Goal: Task Accomplishment & Management: Manage account settings

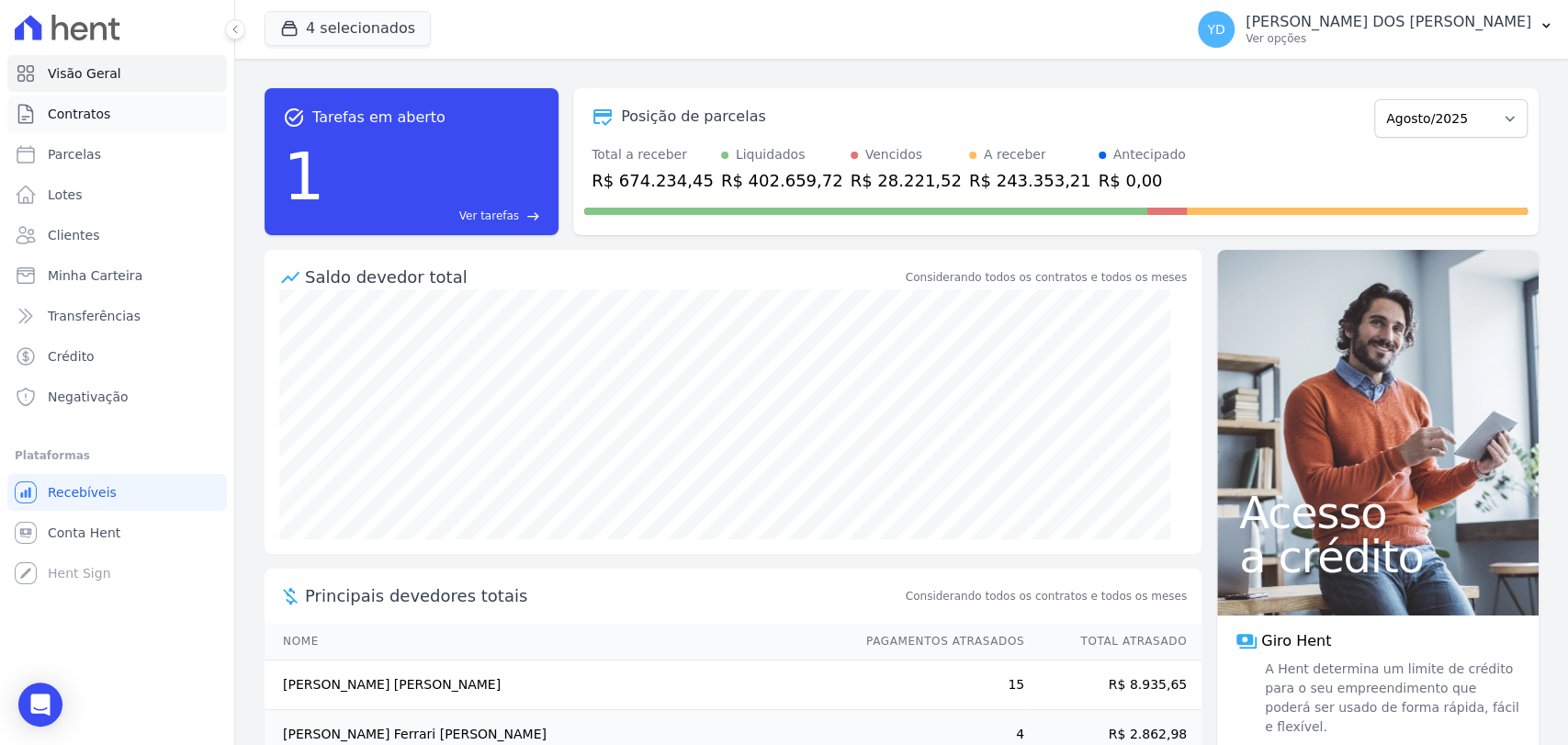
click at [81, 126] on link "Contratos" at bounding box center [118, 115] width 219 height 37
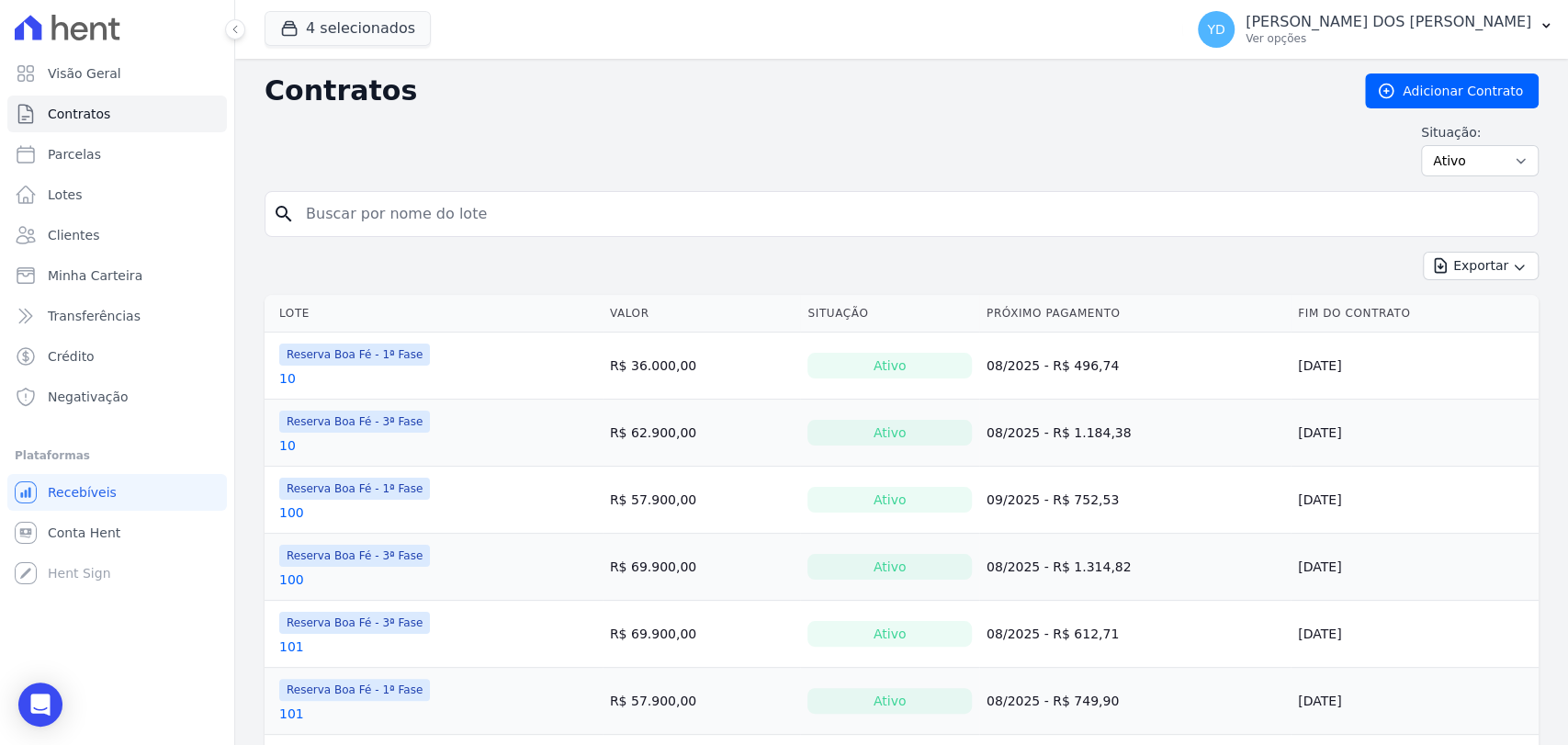
click at [347, 212] on input "search" at bounding box center [912, 214] width 1235 height 37
click at [118, 227] on link "Clientes" at bounding box center [118, 235] width 219 height 37
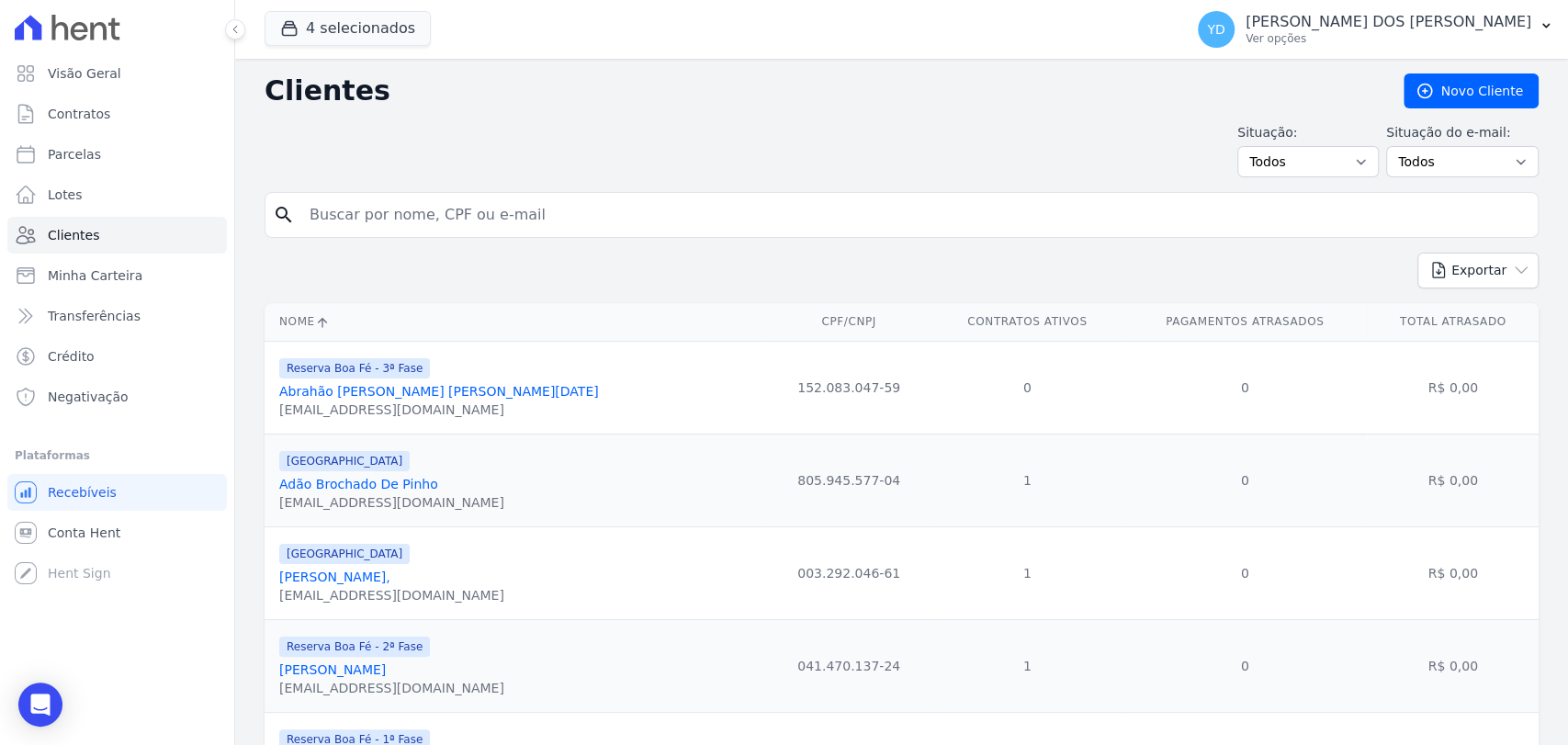
click at [361, 222] on input "search" at bounding box center [915, 215] width 1232 height 37
type input "[PERSON_NAME]"
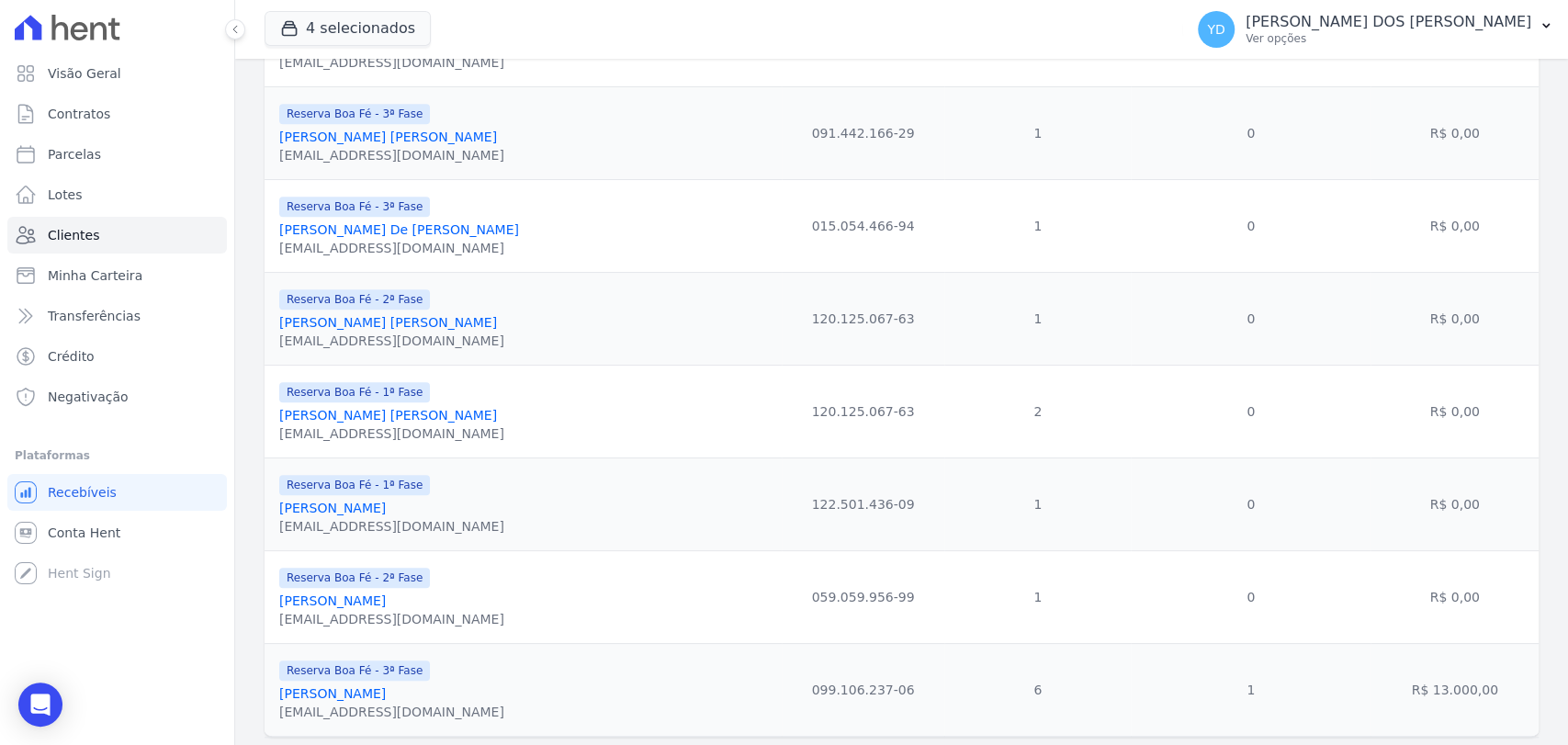
scroll to position [764, 0]
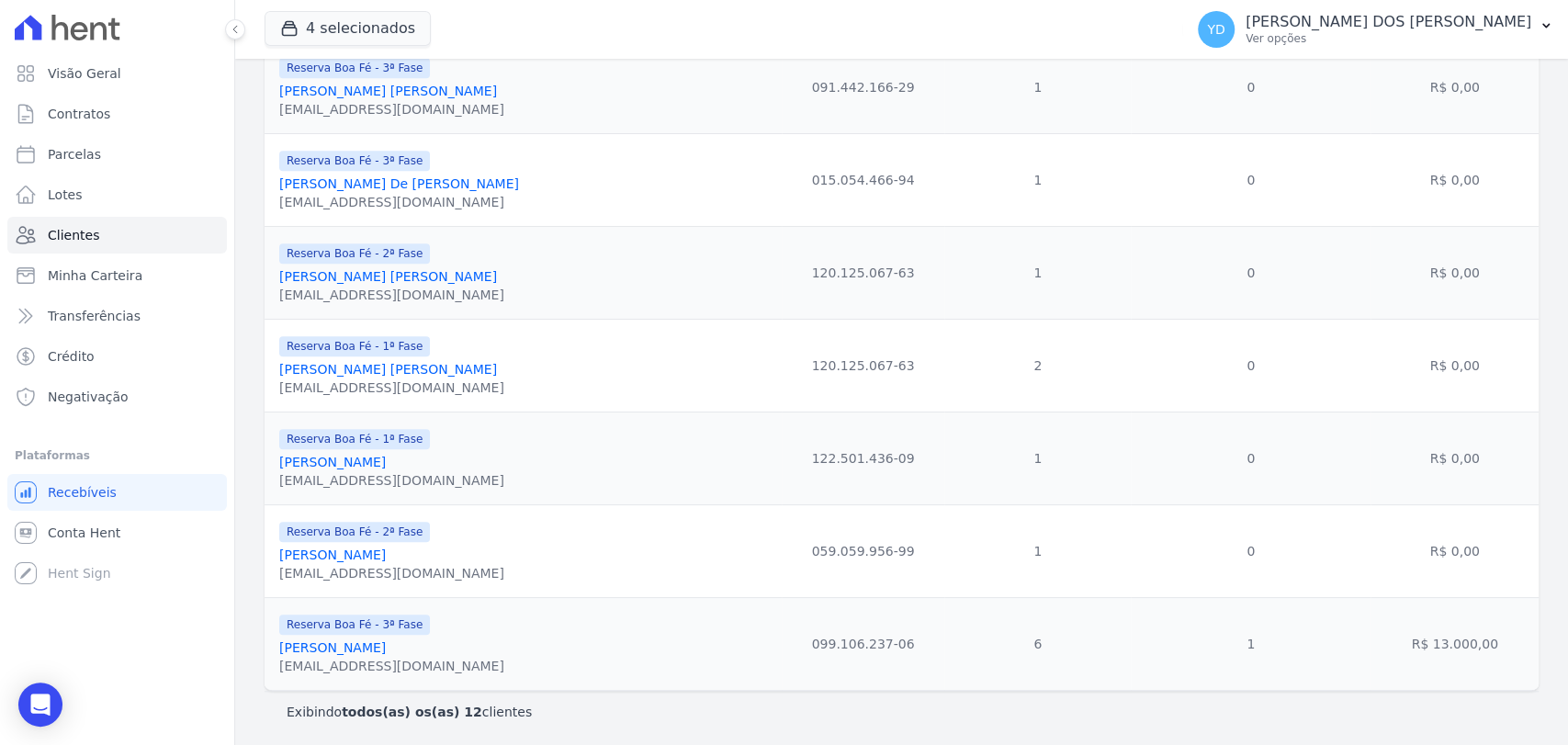
click at [360, 651] on link "[PERSON_NAME]" at bounding box center [332, 647] width 107 height 15
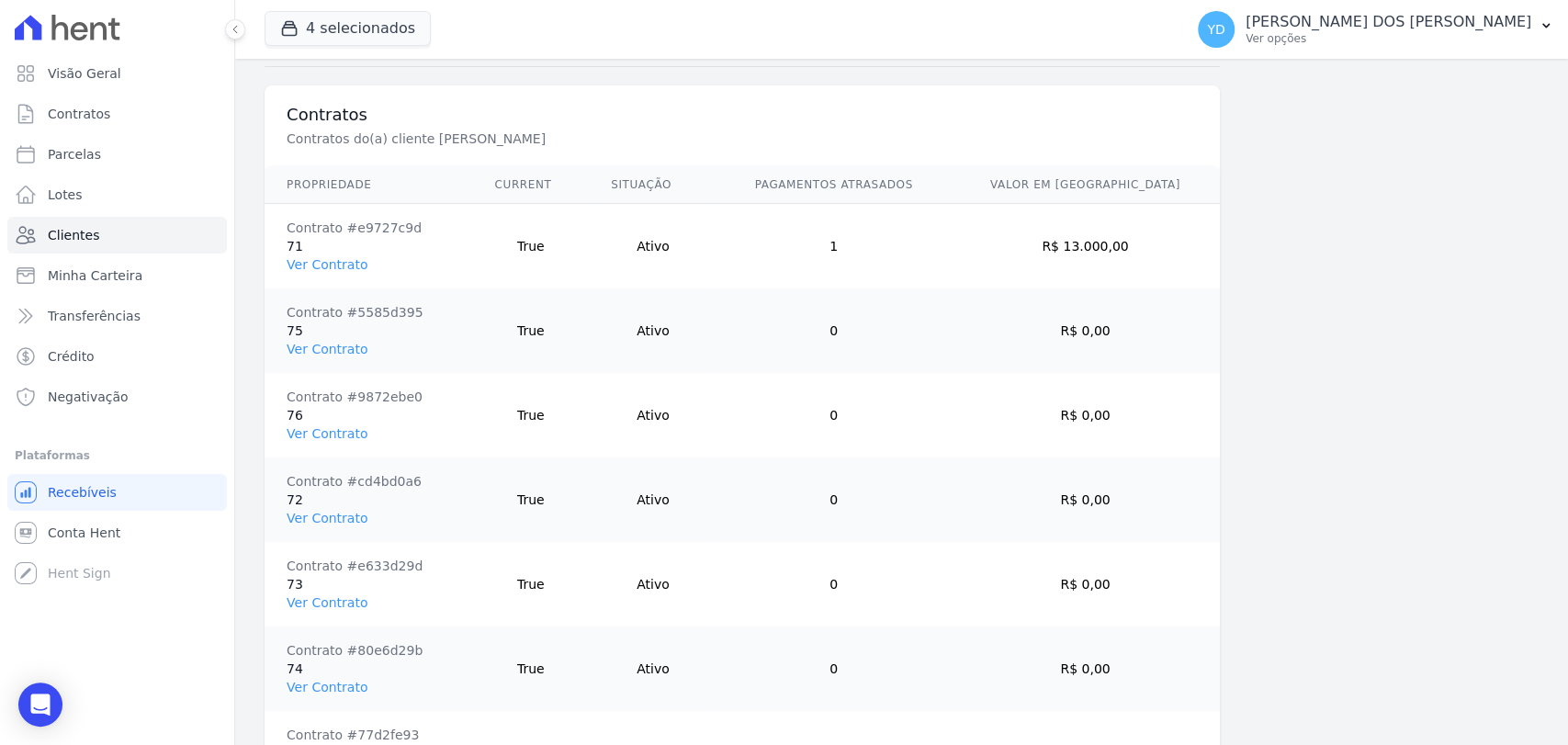
scroll to position [1326, 0]
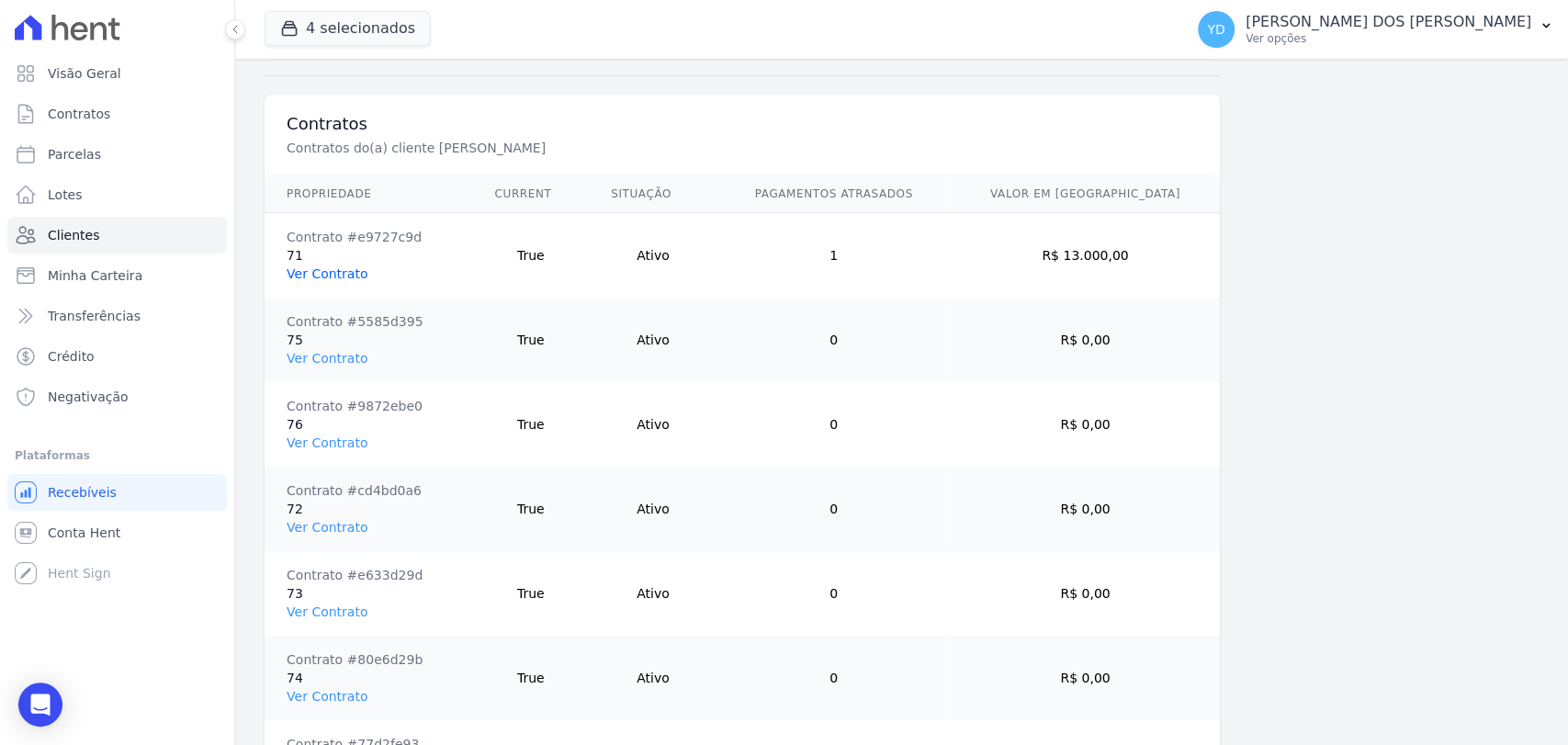
click at [317, 266] on link "Ver Contrato" at bounding box center [327, 273] width 81 height 15
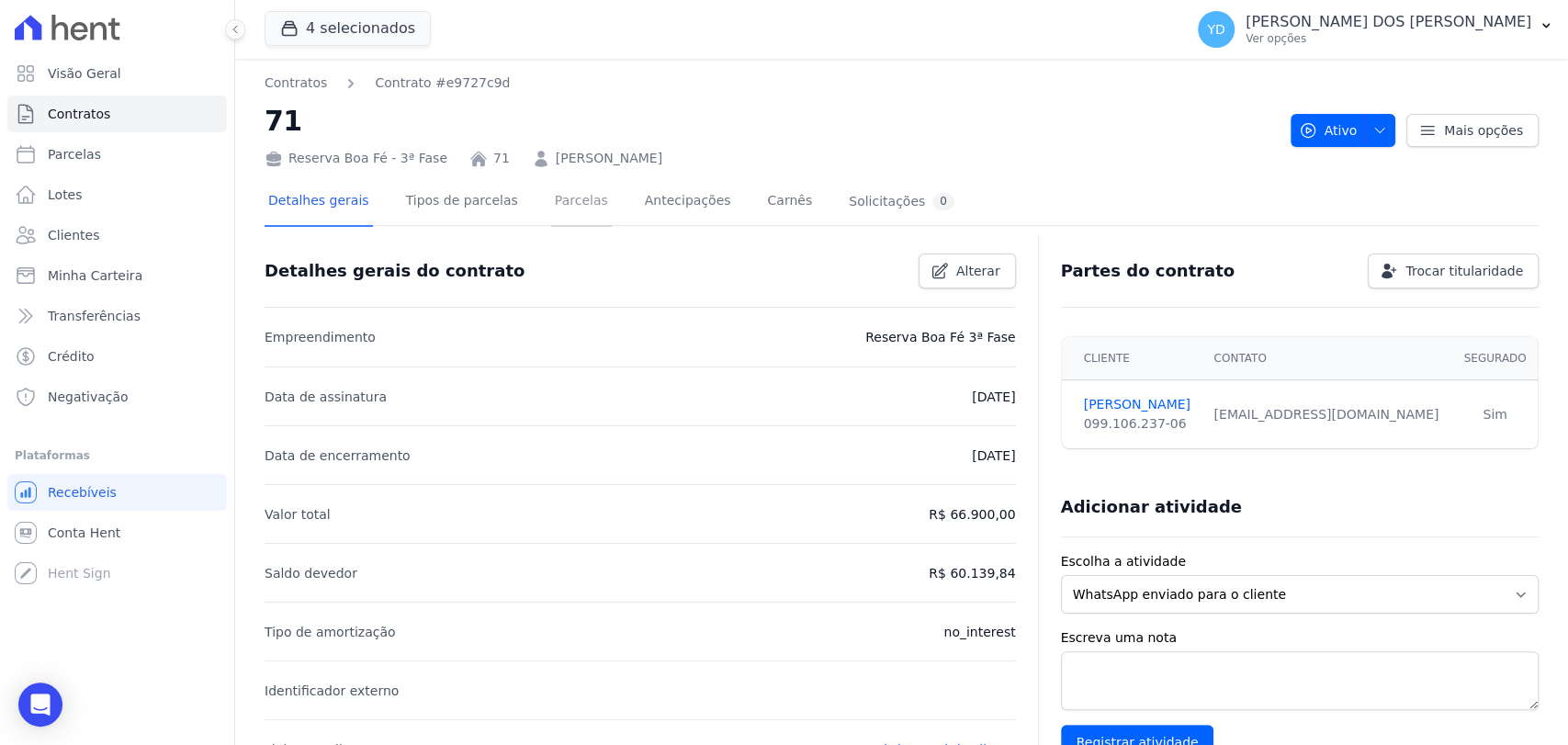
click at [551, 207] on link "Parcelas" at bounding box center [582, 203] width 61 height 49
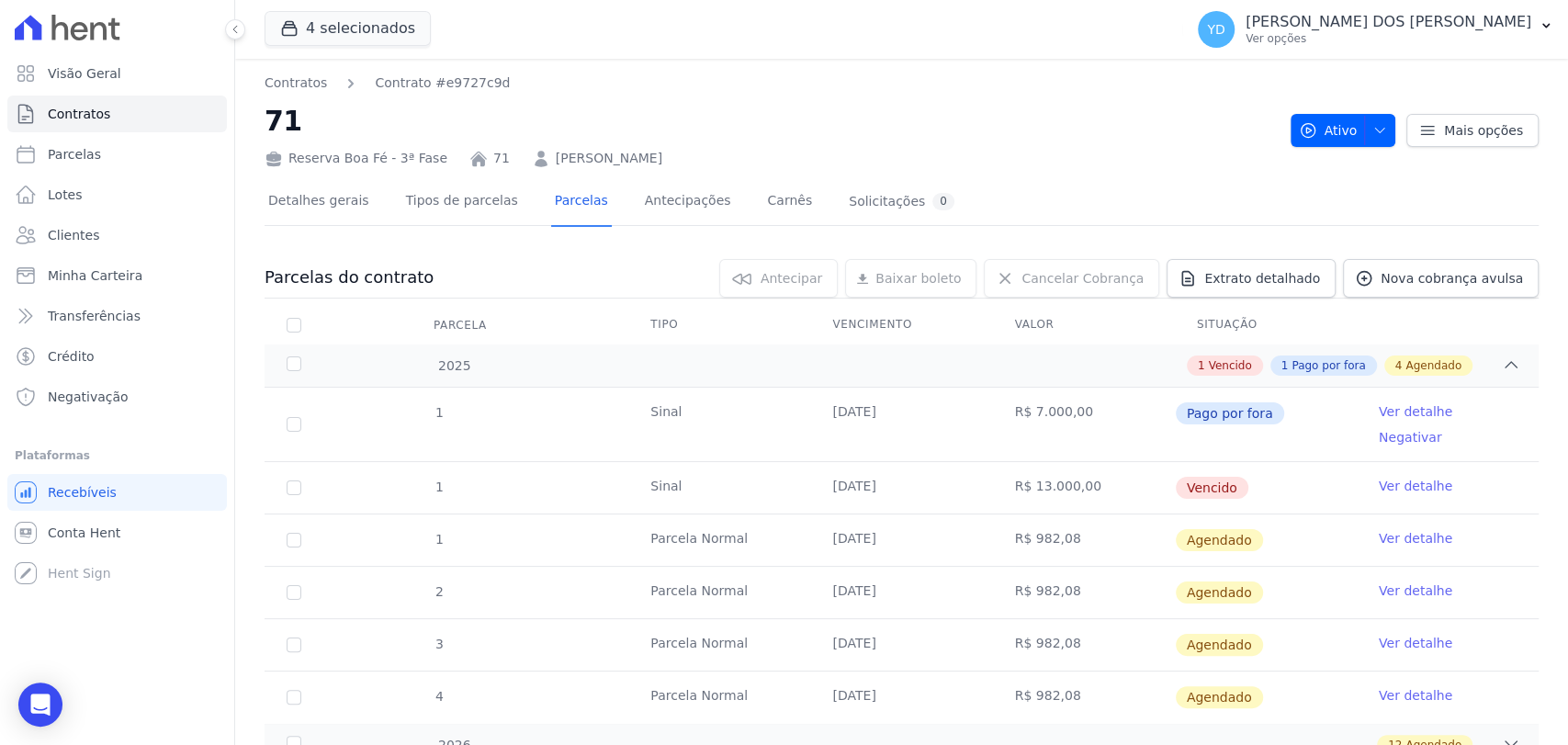
click at [288, 462] on td "1" at bounding box center [294, 488] width 59 height 52
click at [293, 480] on input "checkbox" at bounding box center [294, 487] width 15 height 15
checkbox input "true"
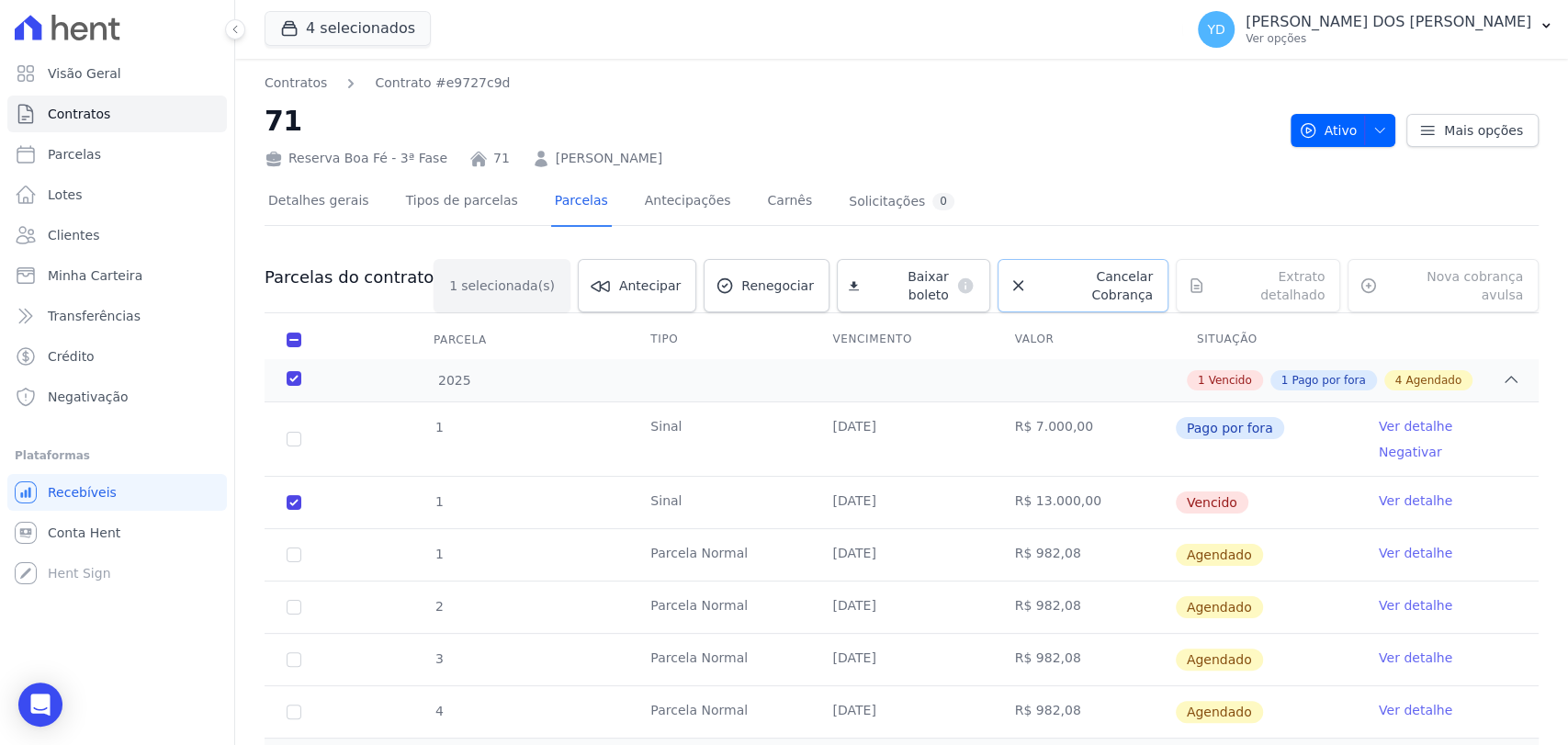
click at [1058, 274] on span "Cancelar Cobrança" at bounding box center [1093, 286] width 119 height 37
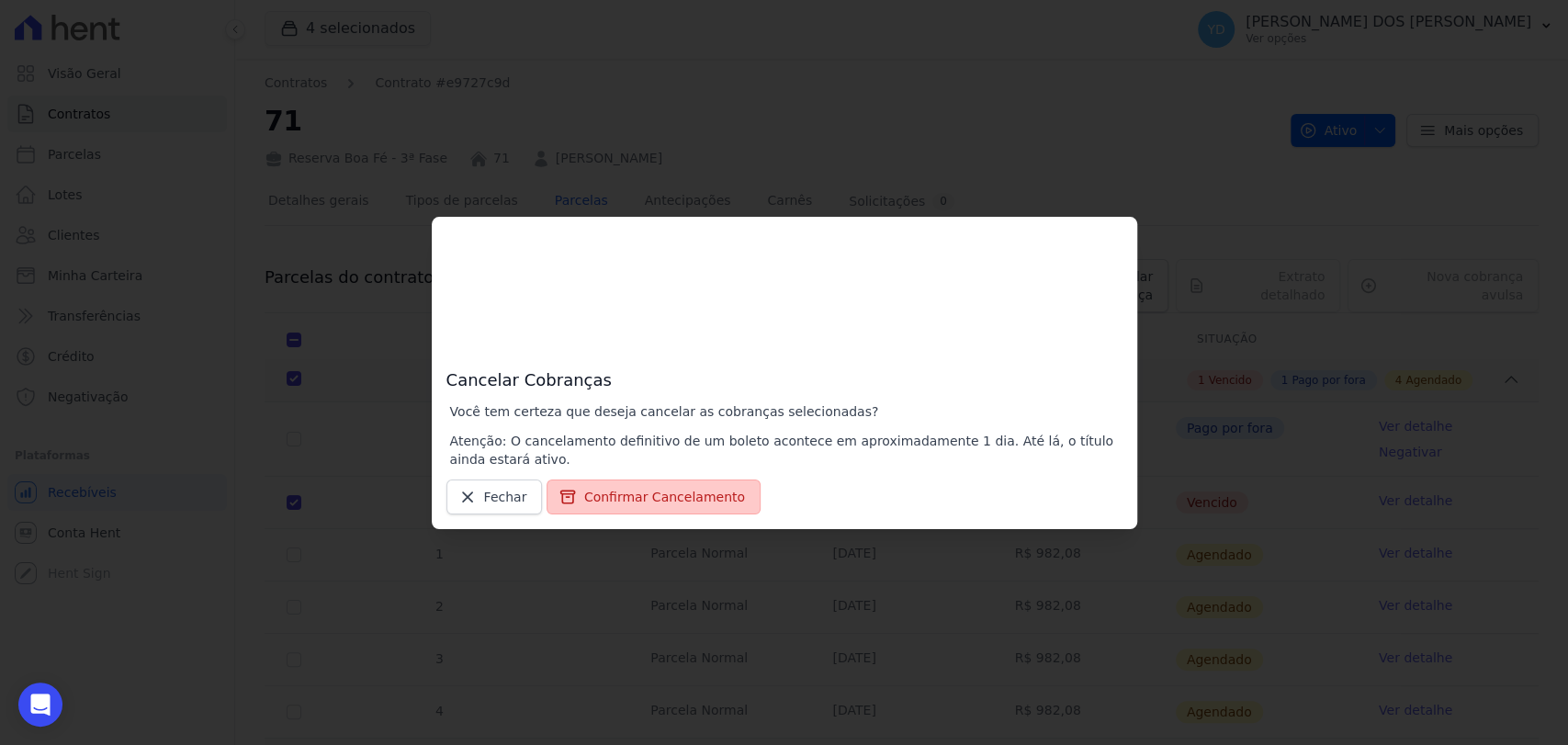
click at [684, 480] on button "Confirmar Cancelamento" at bounding box center [653, 497] width 214 height 35
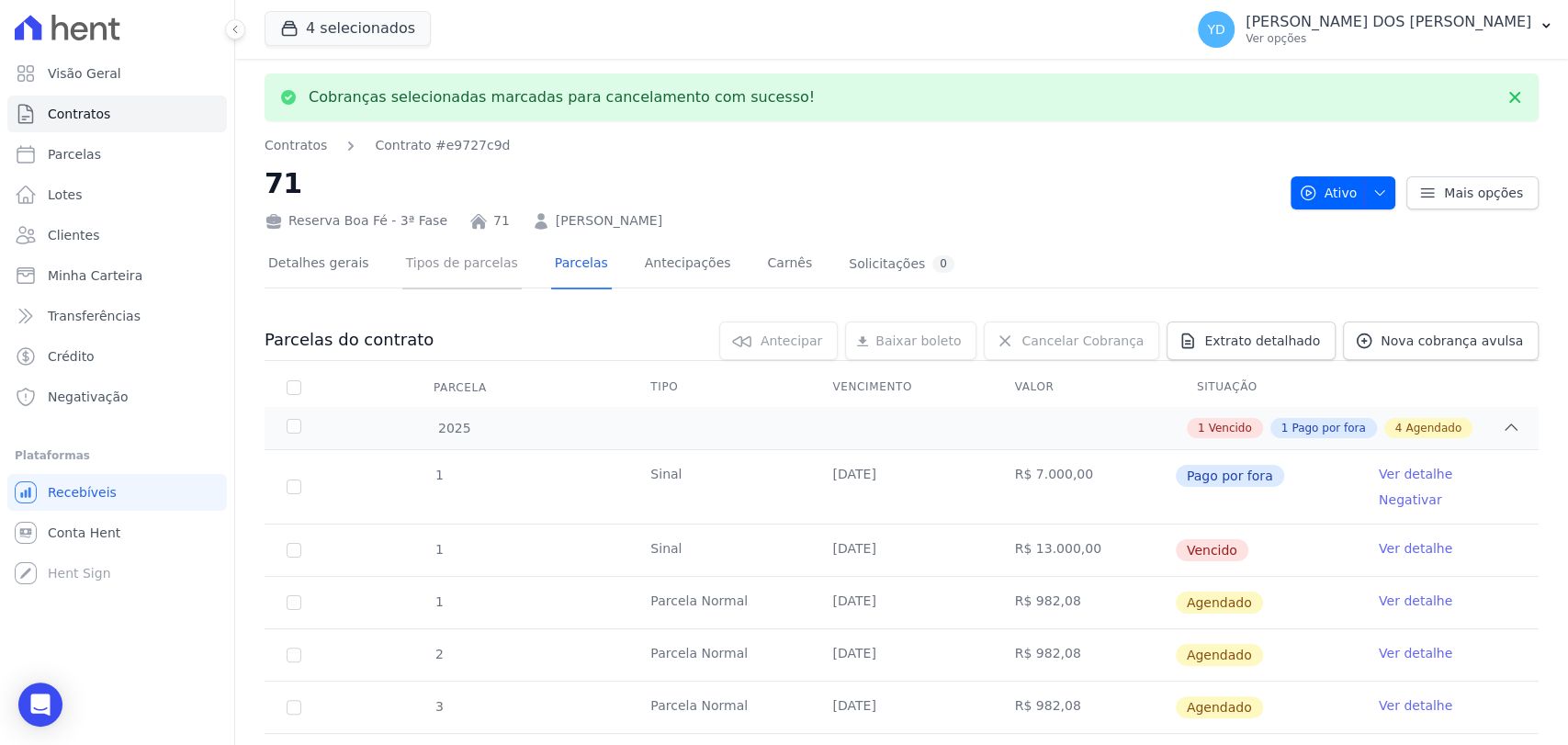
click at [445, 279] on link "Tipos de parcelas" at bounding box center [462, 265] width 119 height 49
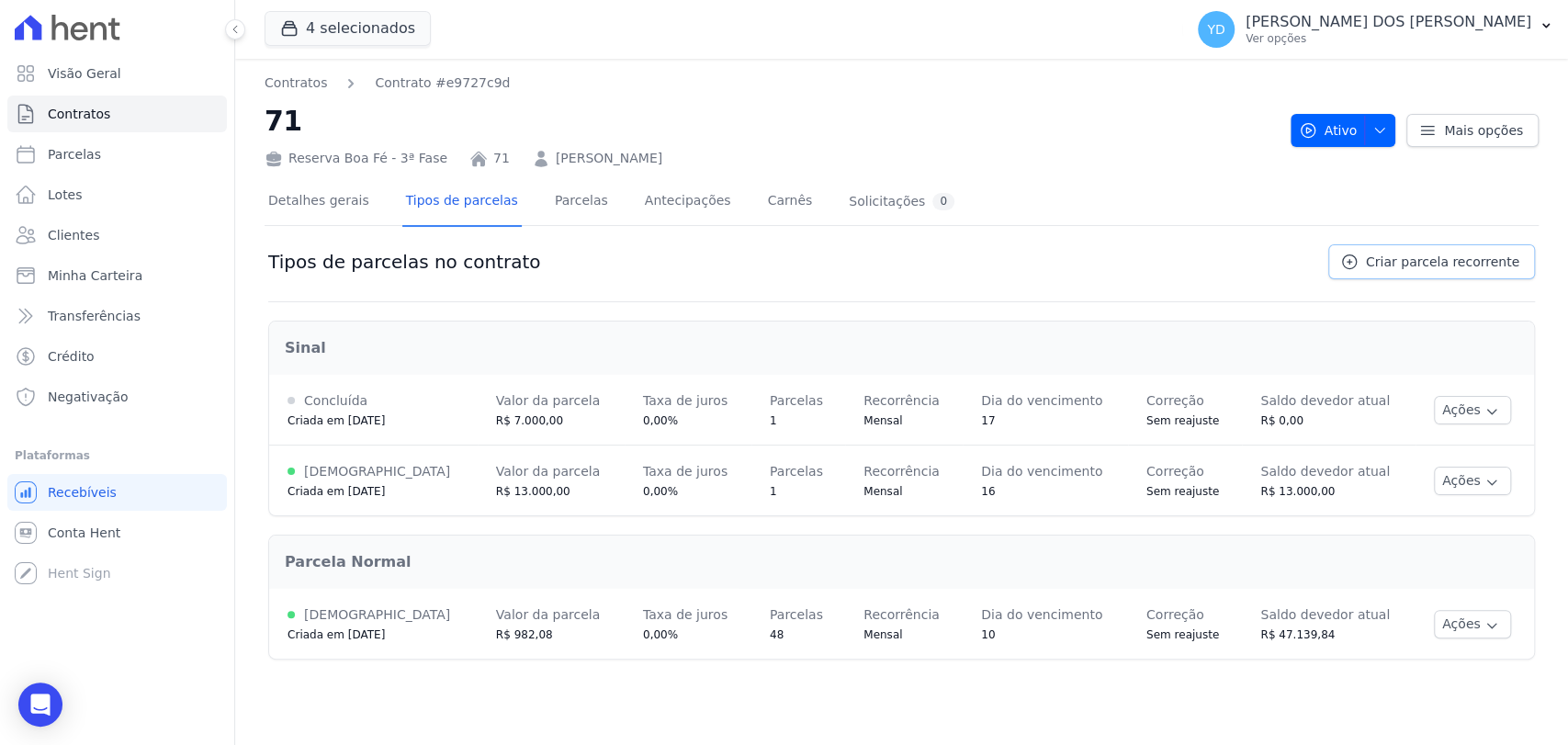
click at [1452, 274] on link "Criar parcela recorrente" at bounding box center [1431, 261] width 207 height 35
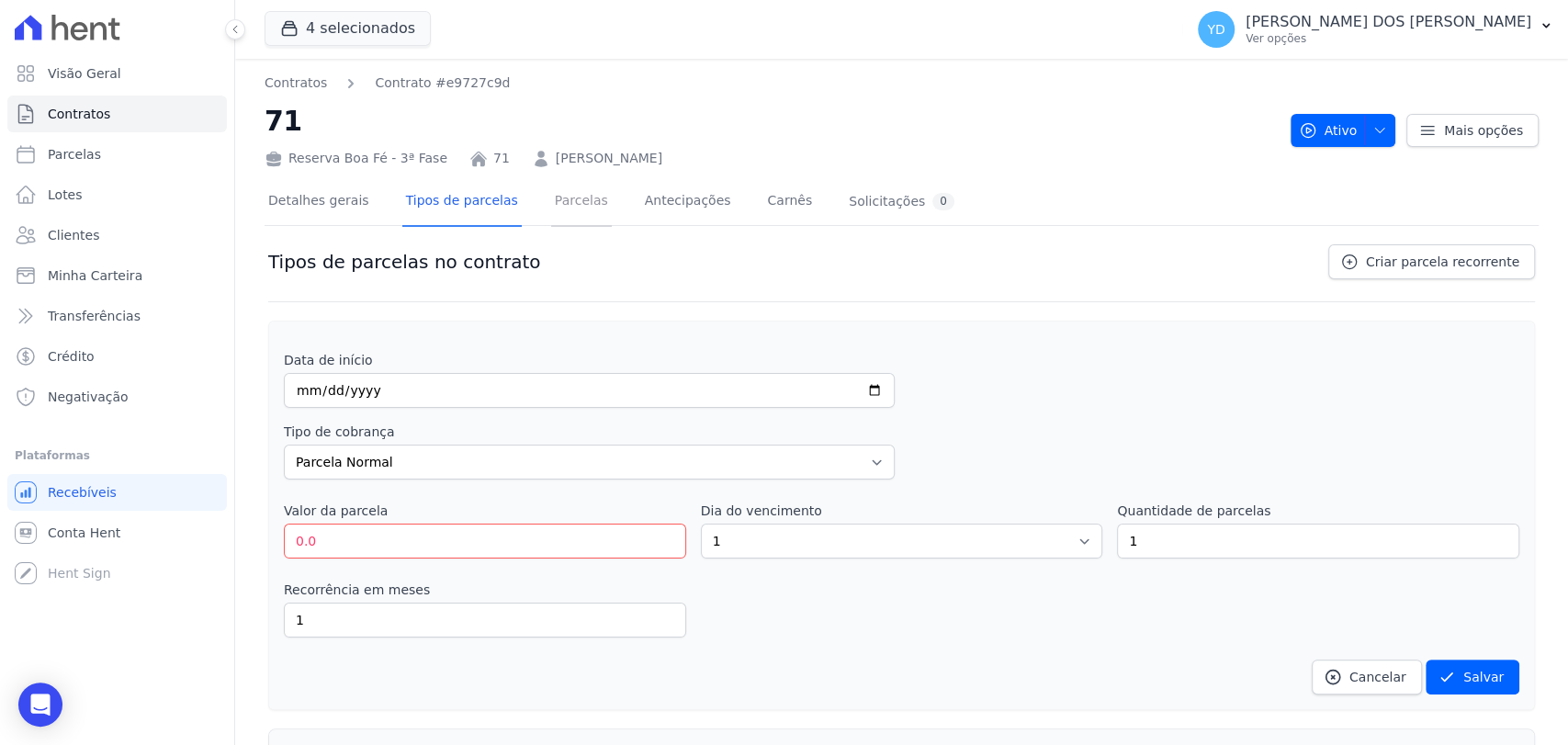
click at [554, 207] on link "Parcelas" at bounding box center [582, 203] width 61 height 49
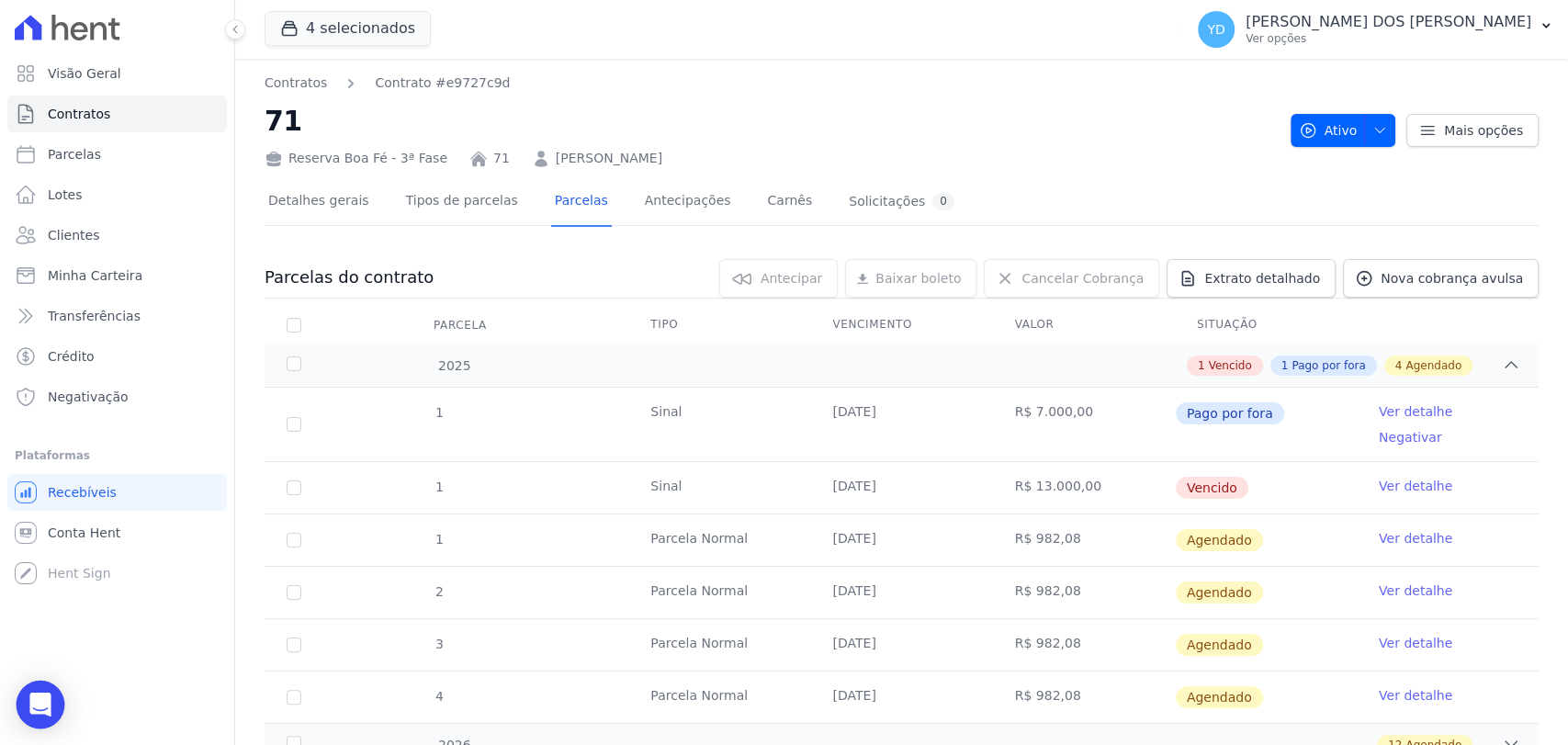
click at [44, 697] on icon "Open Intercom Messenger" at bounding box center [40, 704] width 22 height 23
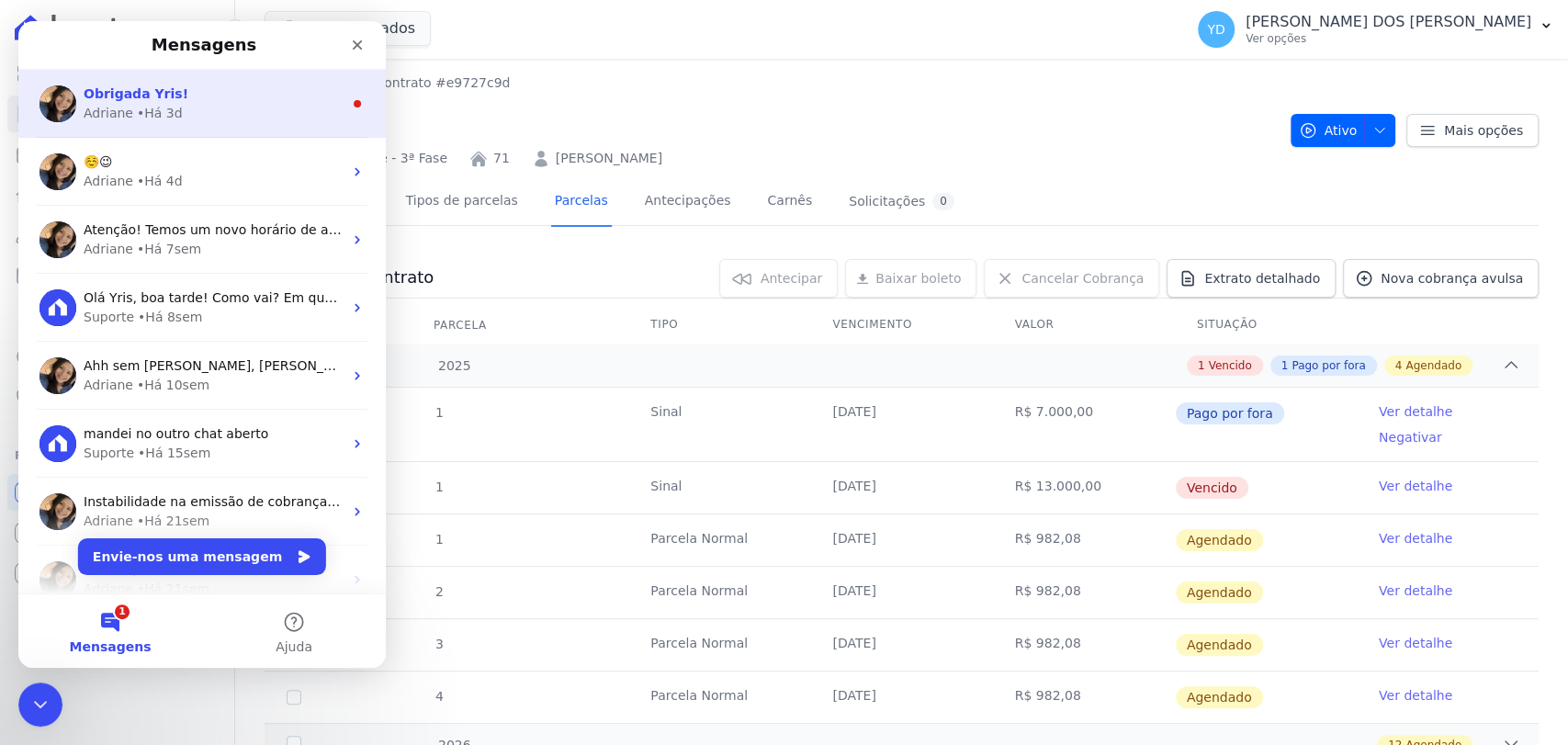
click at [195, 119] on div "Adriane • Há 3d" at bounding box center [213, 114] width 259 height 20
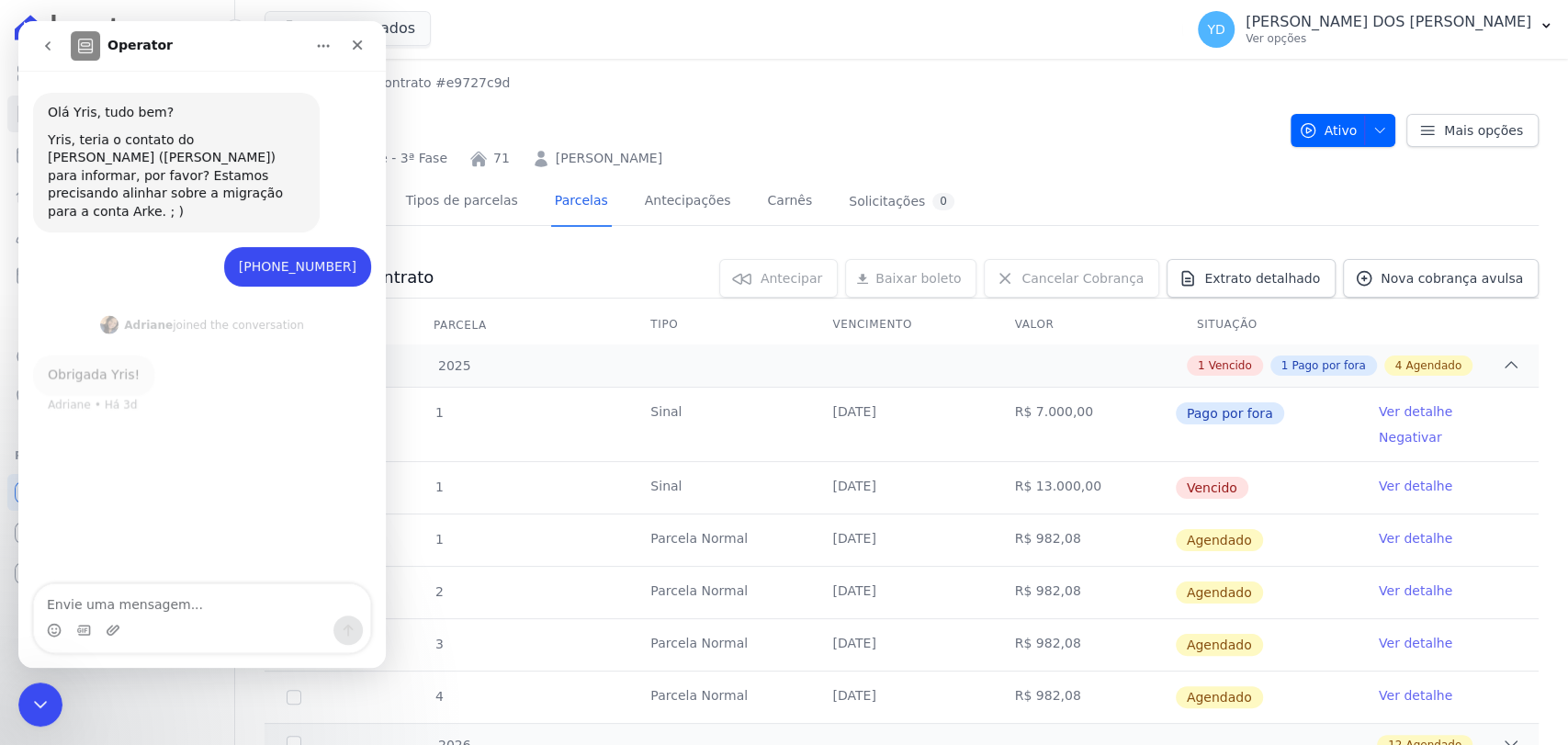
scroll to position [2, 0]
type textarea "b"
click at [45, 35] on button "go back" at bounding box center [48, 46] width 35 height 35
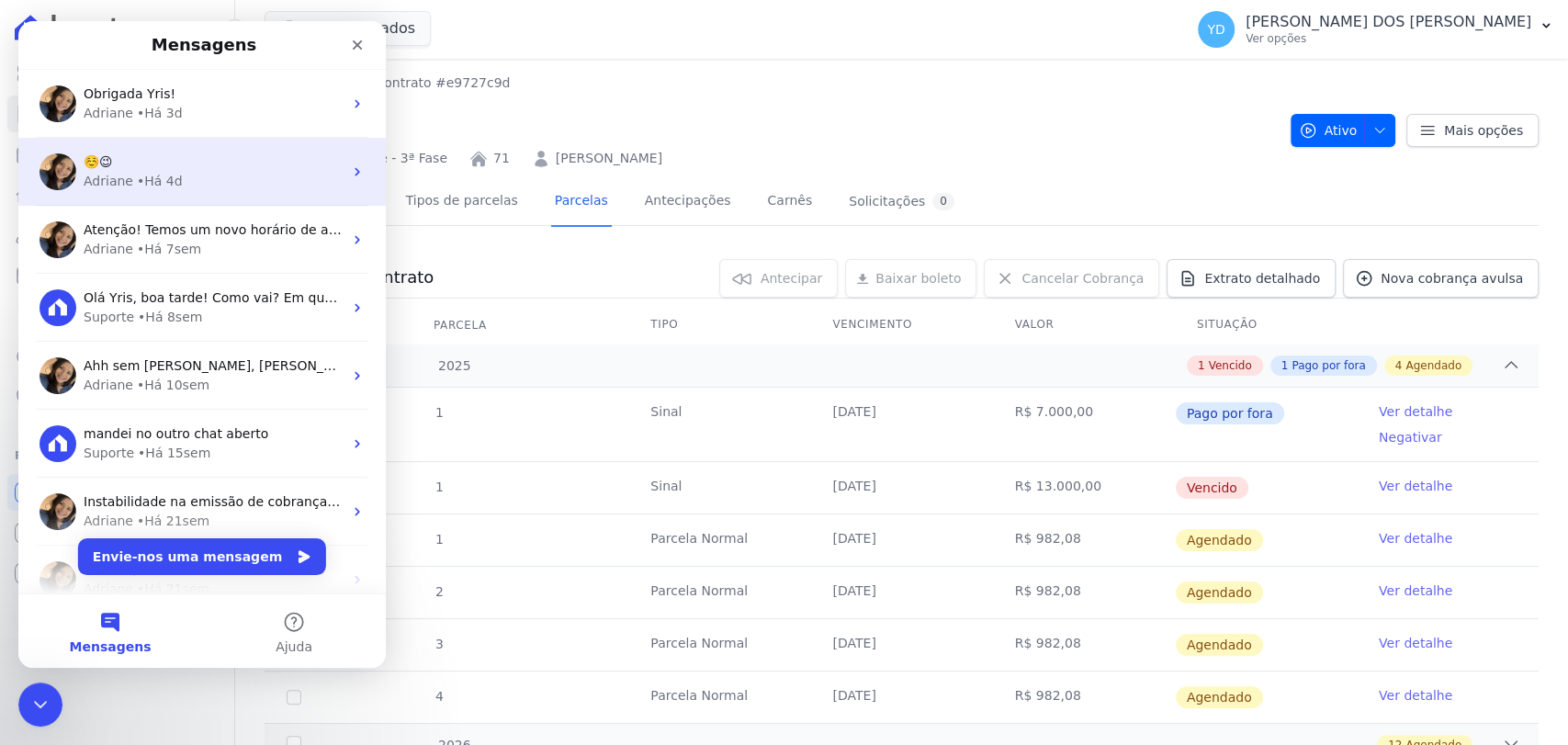
click at [224, 188] on div "[PERSON_NAME] • Há 4d" at bounding box center [213, 181] width 259 height 20
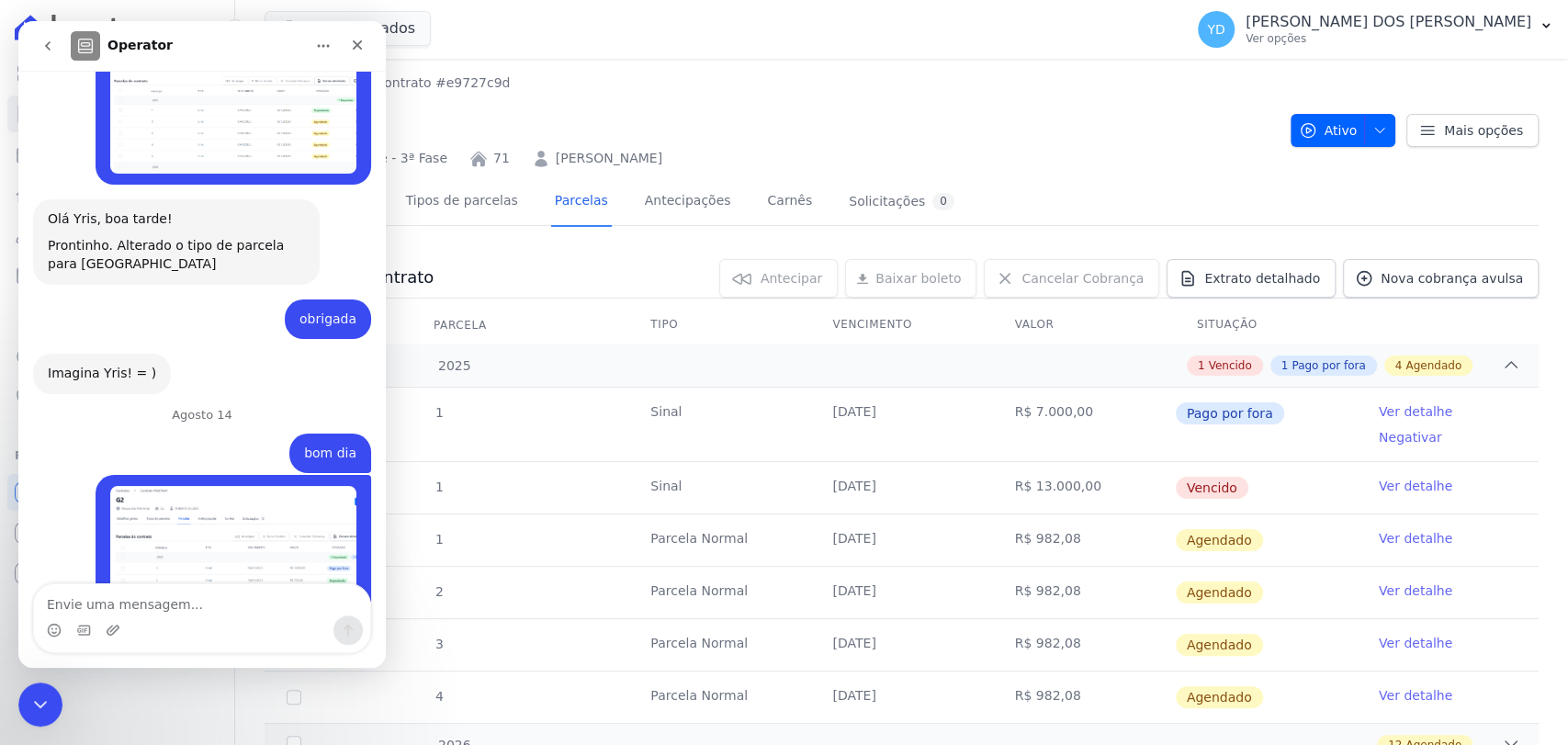
scroll to position [14463, 0]
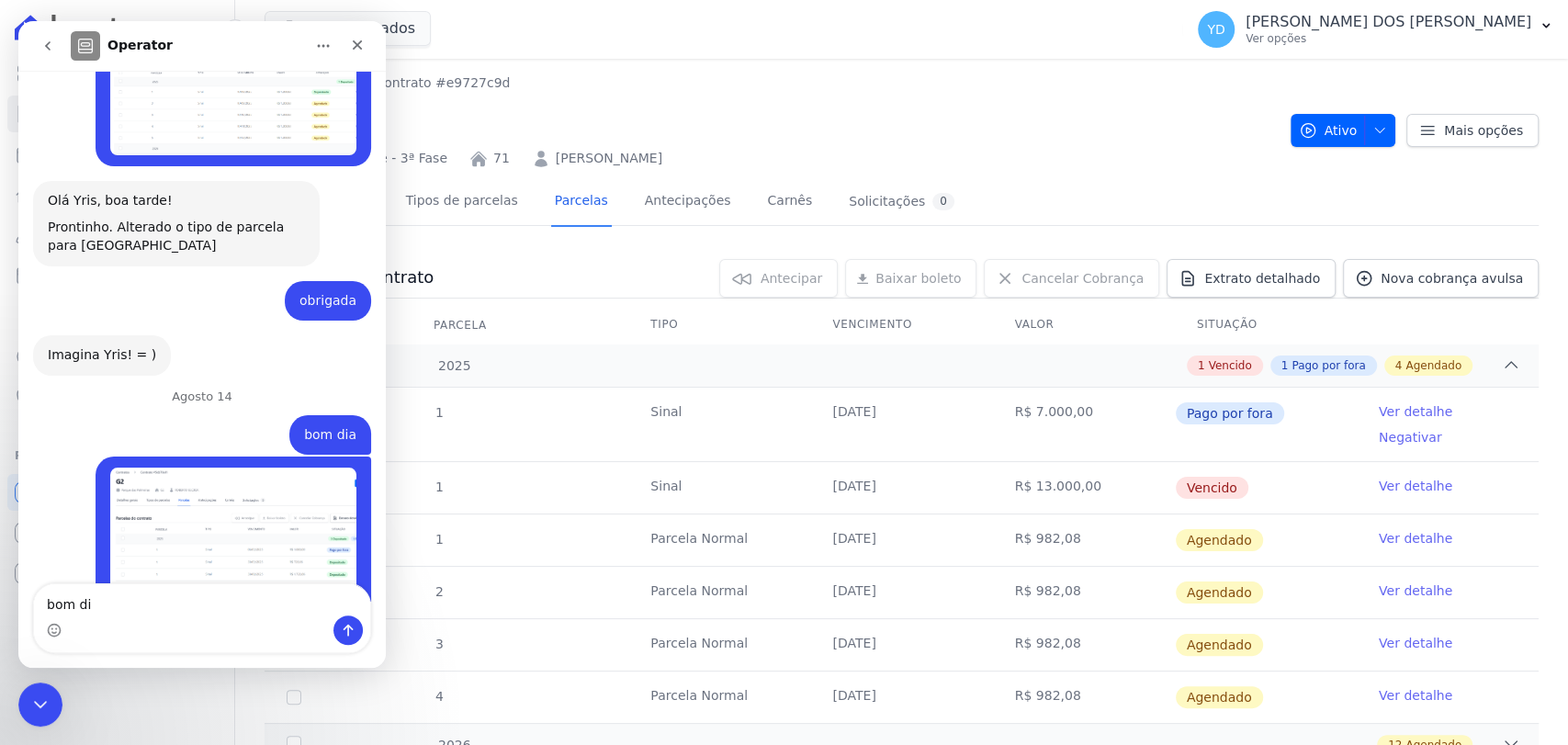
type textarea "bom dia"
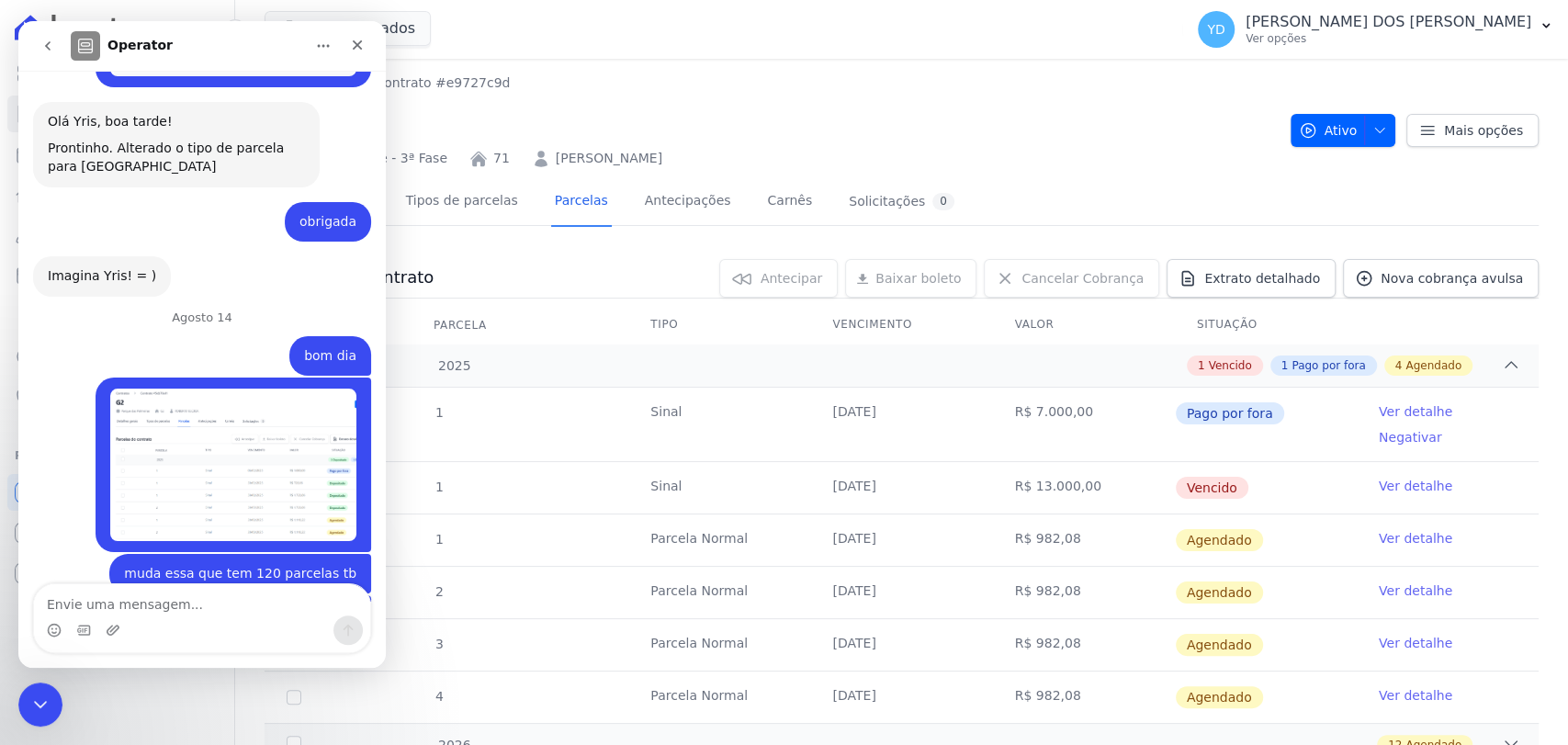
scroll to position [14661, 0]
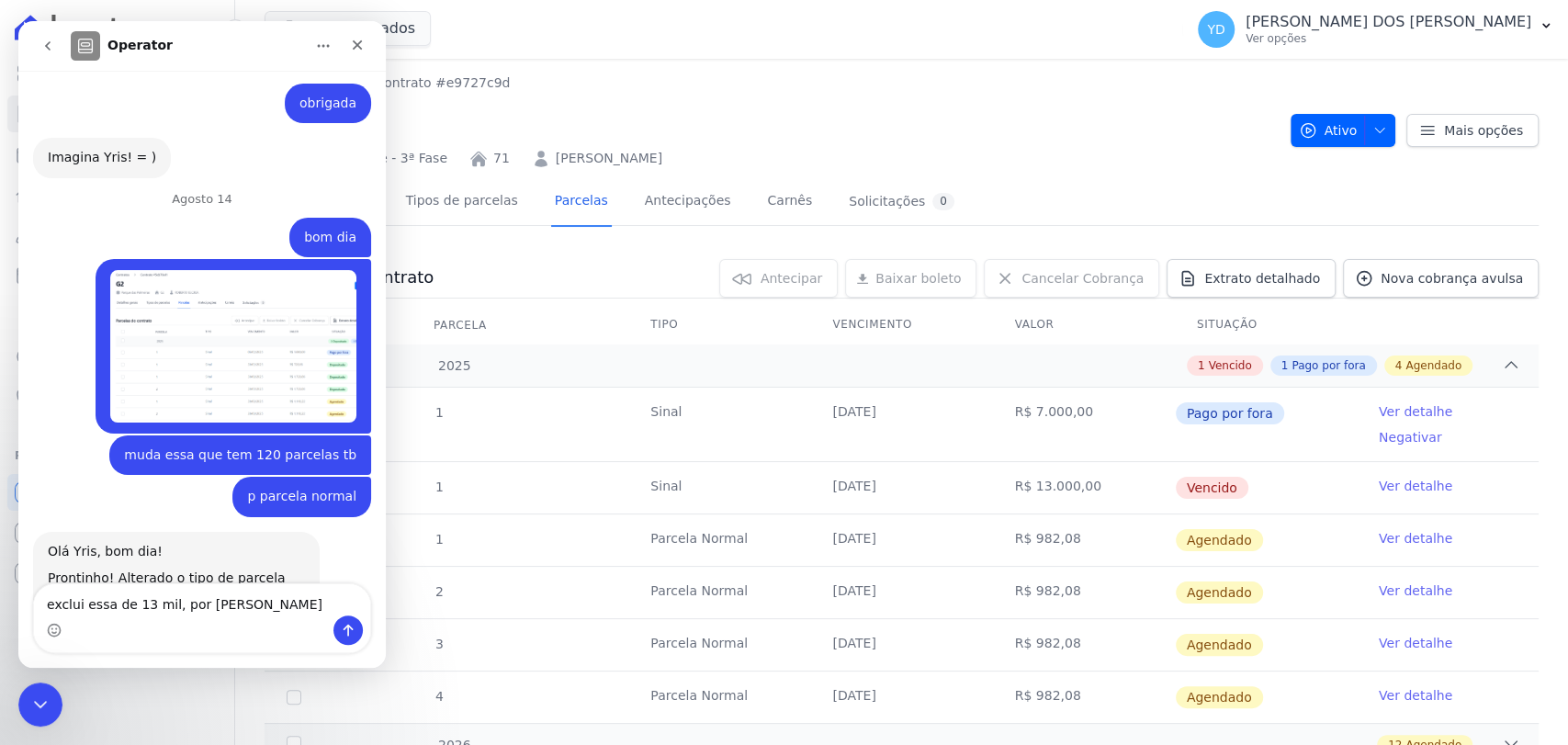
type textarea "exclui essa de 13 mil, por favor"
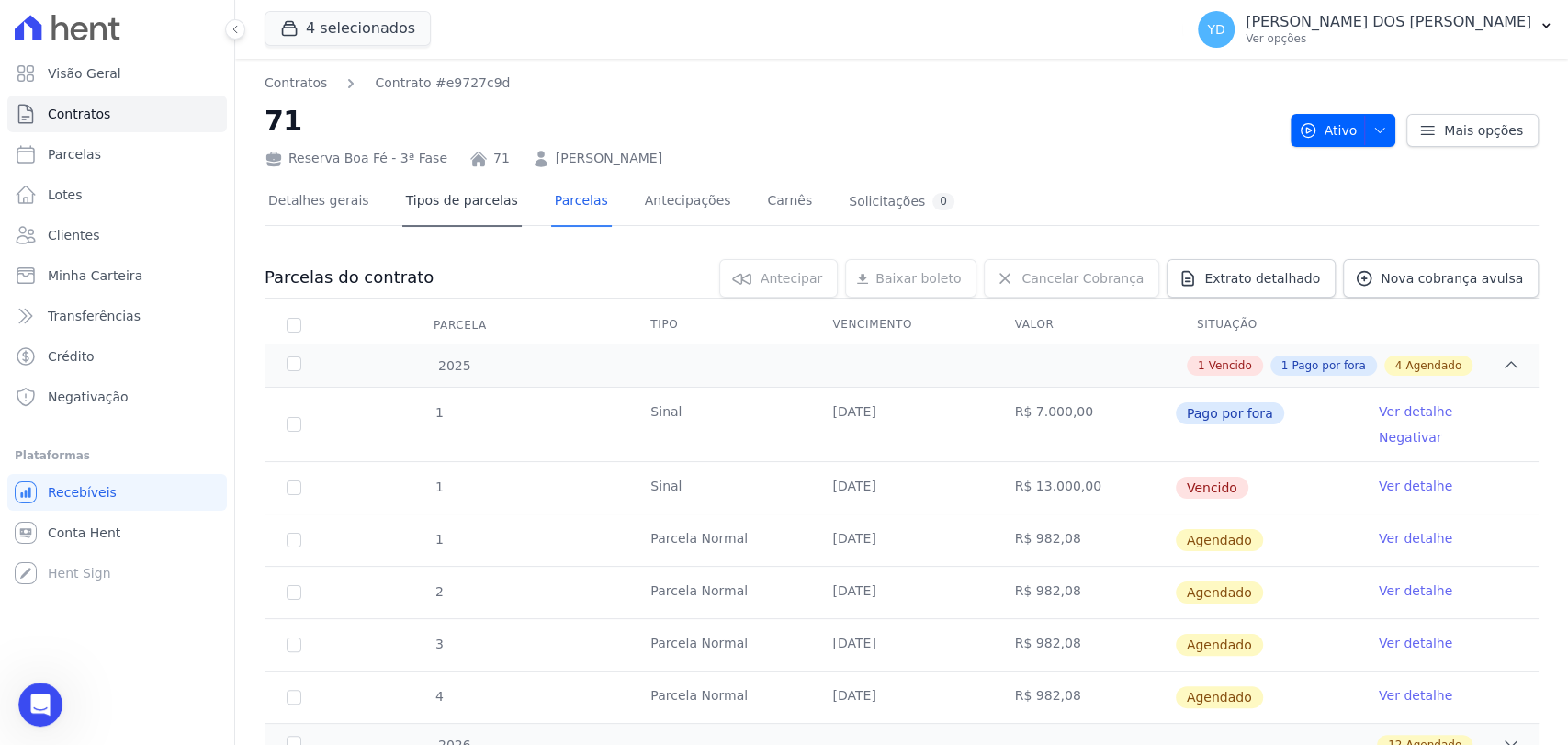
scroll to position [14309, 0]
click at [479, 208] on link "Tipos de parcelas" at bounding box center [462, 203] width 119 height 49
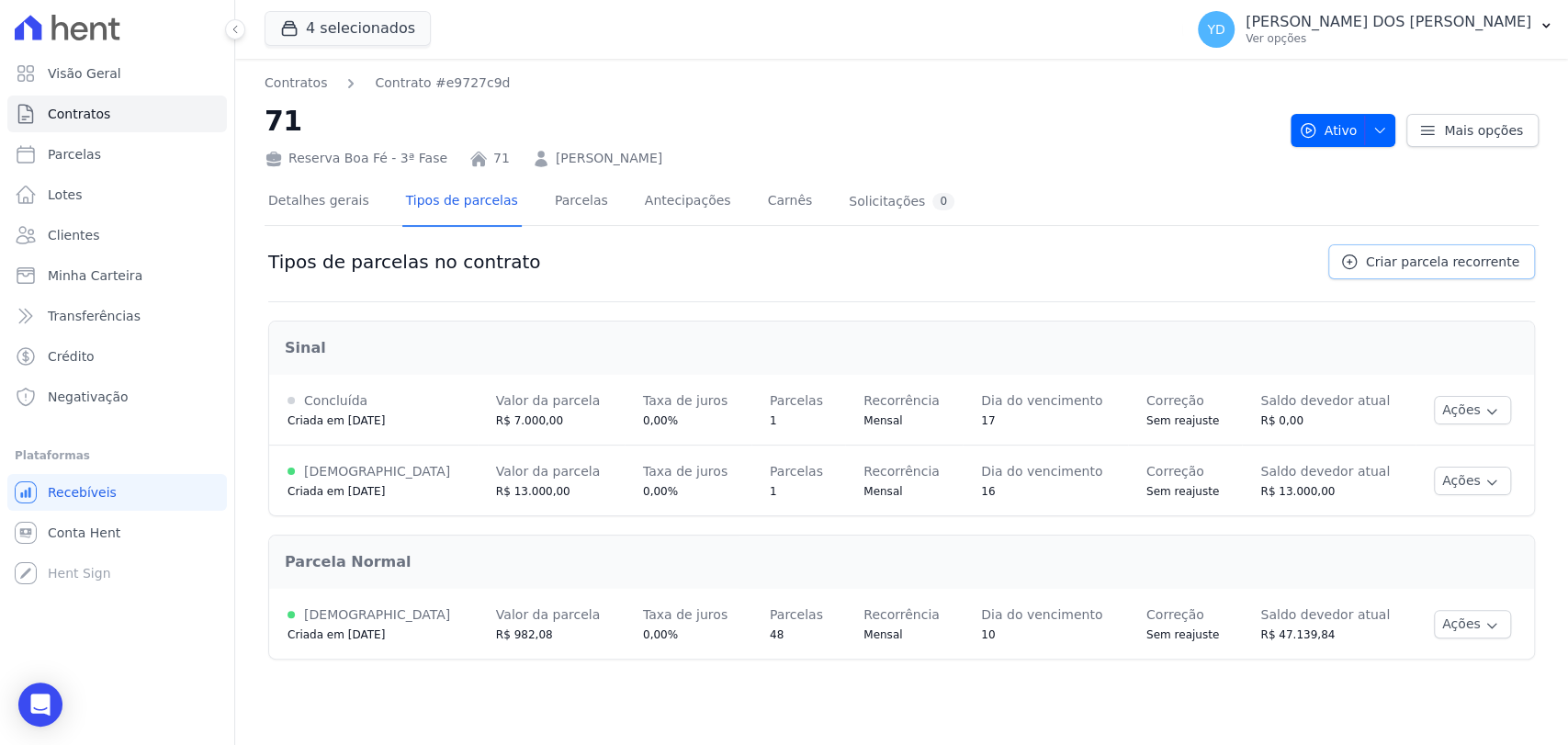
click at [1363, 273] on link "Criar parcela recorrente" at bounding box center [1431, 261] width 207 height 35
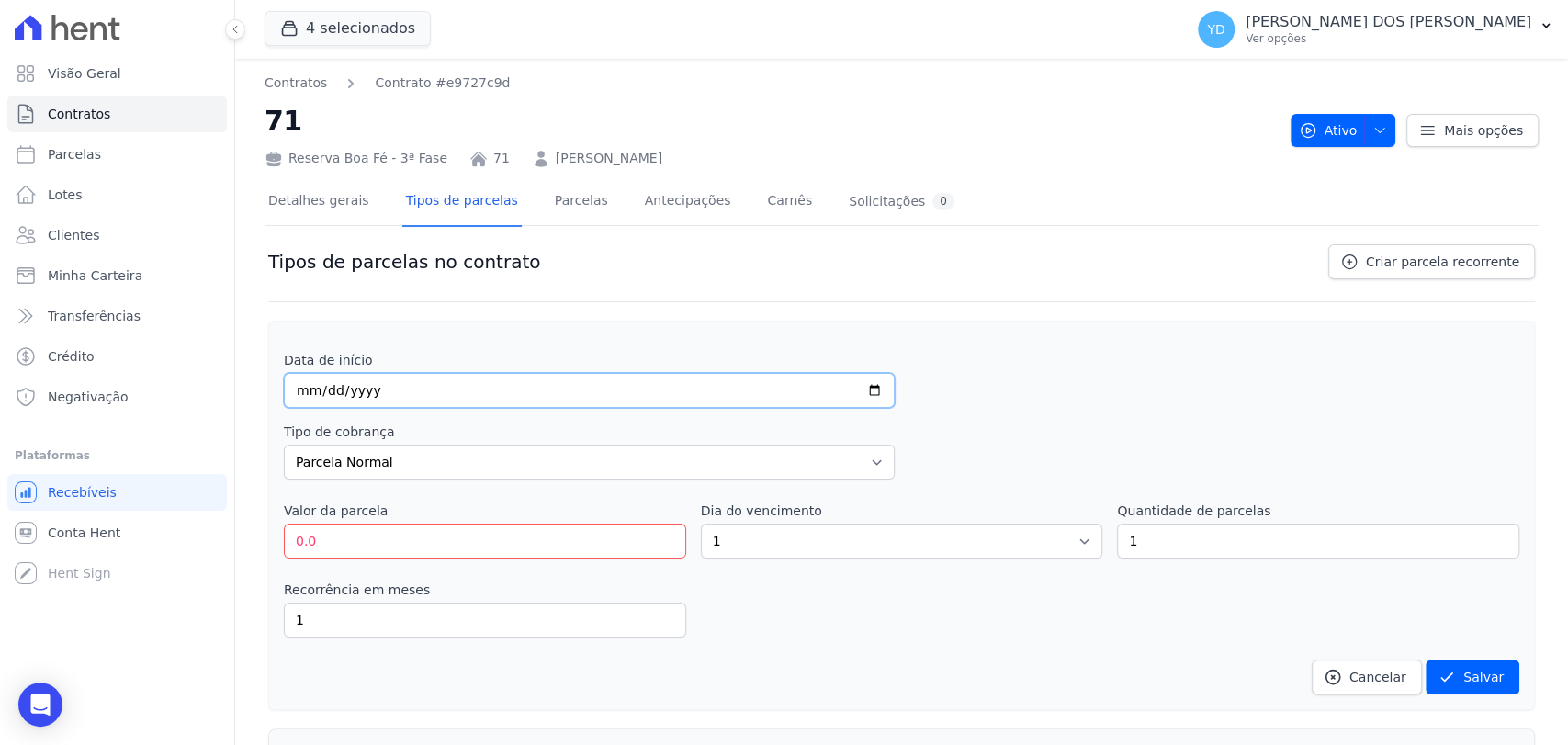
click at [520, 384] on input "date" at bounding box center [590, 391] width 611 height 35
type input "[DATE]"
drag, startPoint x: 746, startPoint y: 543, endPoint x: 733, endPoint y: 540, distance: 13.3
click at [746, 543] on select "1 2 3 4 5 6 7 8 9 10 11 12 13 14 15 16 17 18 19 20 21 22 23 24 25 26 27 28 29 3…" at bounding box center [902, 541] width 403 height 35
select select "19"
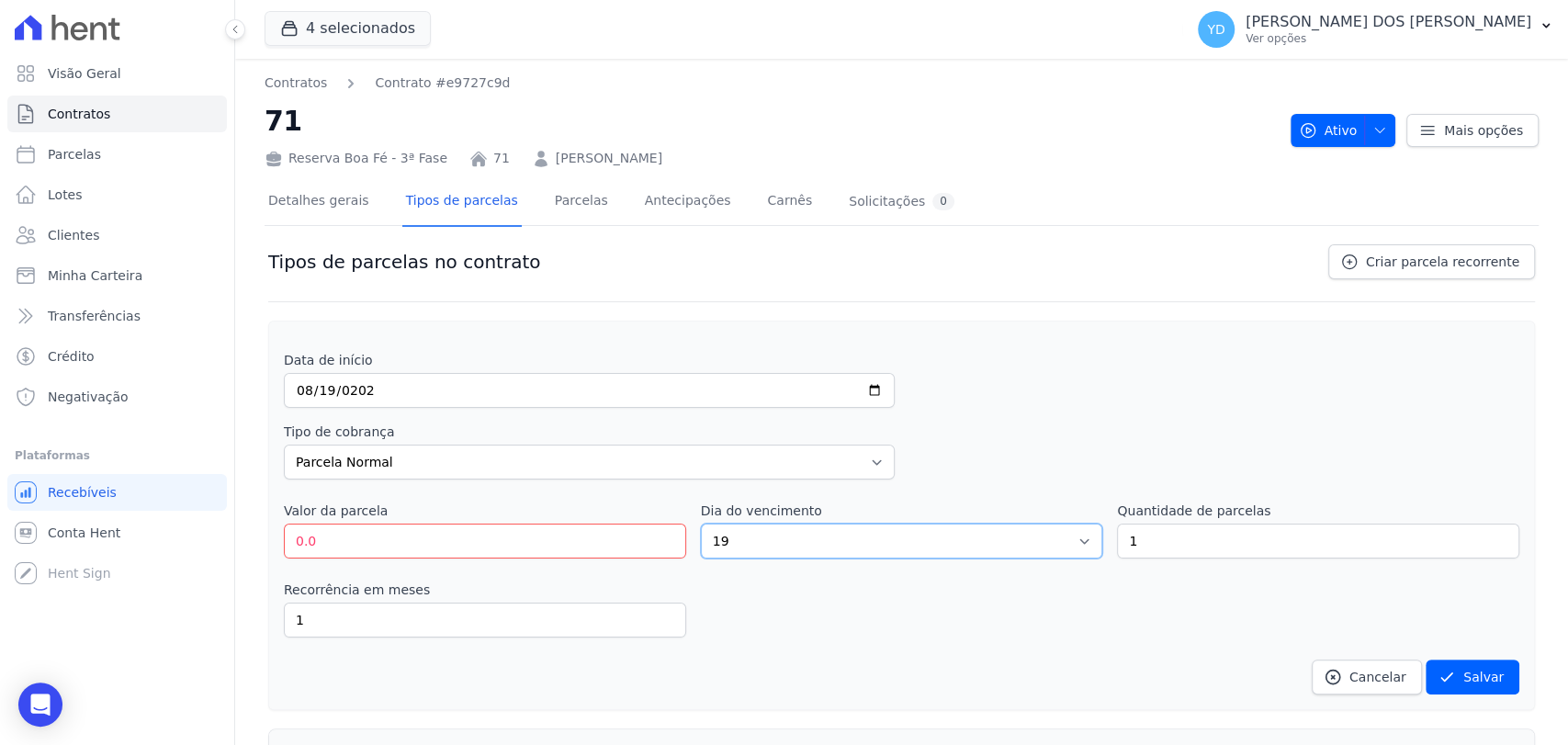
click at [701, 524] on select "1 2 3 4 5 6 7 8 9 10 11 12 13 14 15 16 17 18 19 20 21 22 23 24 25 26 27 28 29 3…" at bounding box center [902, 541] width 403 height 35
click at [463, 460] on select "Parcela Normal Entrada Sinal Intercalada Chaves Pré-chaves Pós-chaves Impostos …" at bounding box center [590, 462] width 611 height 35
select select "deposit"
click at [284, 444] on select "Parcela Normal Entrada Sinal Intercalada Chaves Pré-chaves Pós-chaves Impostos …" at bounding box center [590, 462] width 611 height 35
click at [359, 545] on input "0.0" at bounding box center [485, 541] width 403 height 35
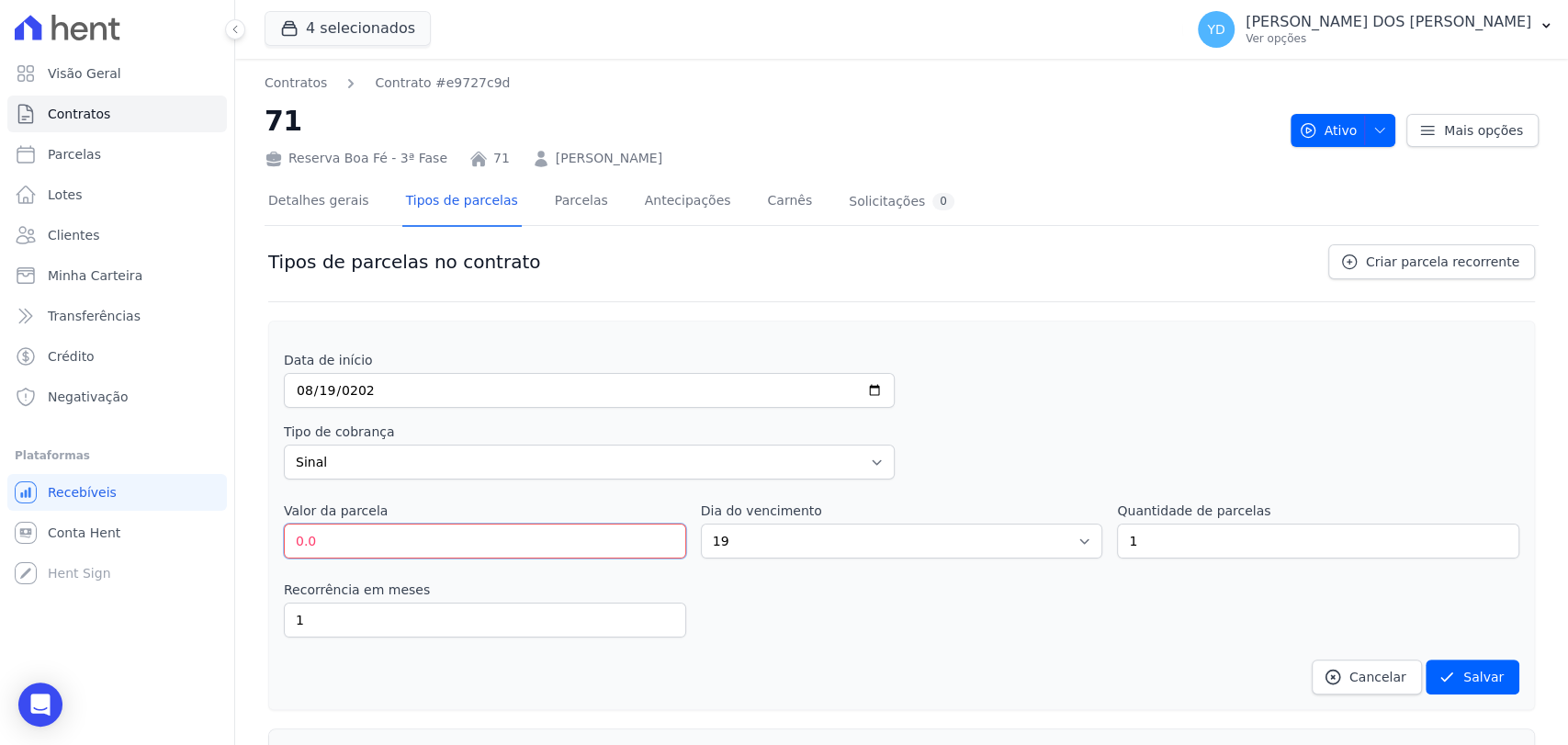
click at [359, 545] on input "0.0" at bounding box center [485, 541] width 403 height 35
type input "12000.00"
click at [753, 587] on div "Recorrência em meses 1 in_advance" at bounding box center [901, 609] width 1235 height 57
click at [1455, 680] on button "Salvar" at bounding box center [1472, 676] width 94 height 35
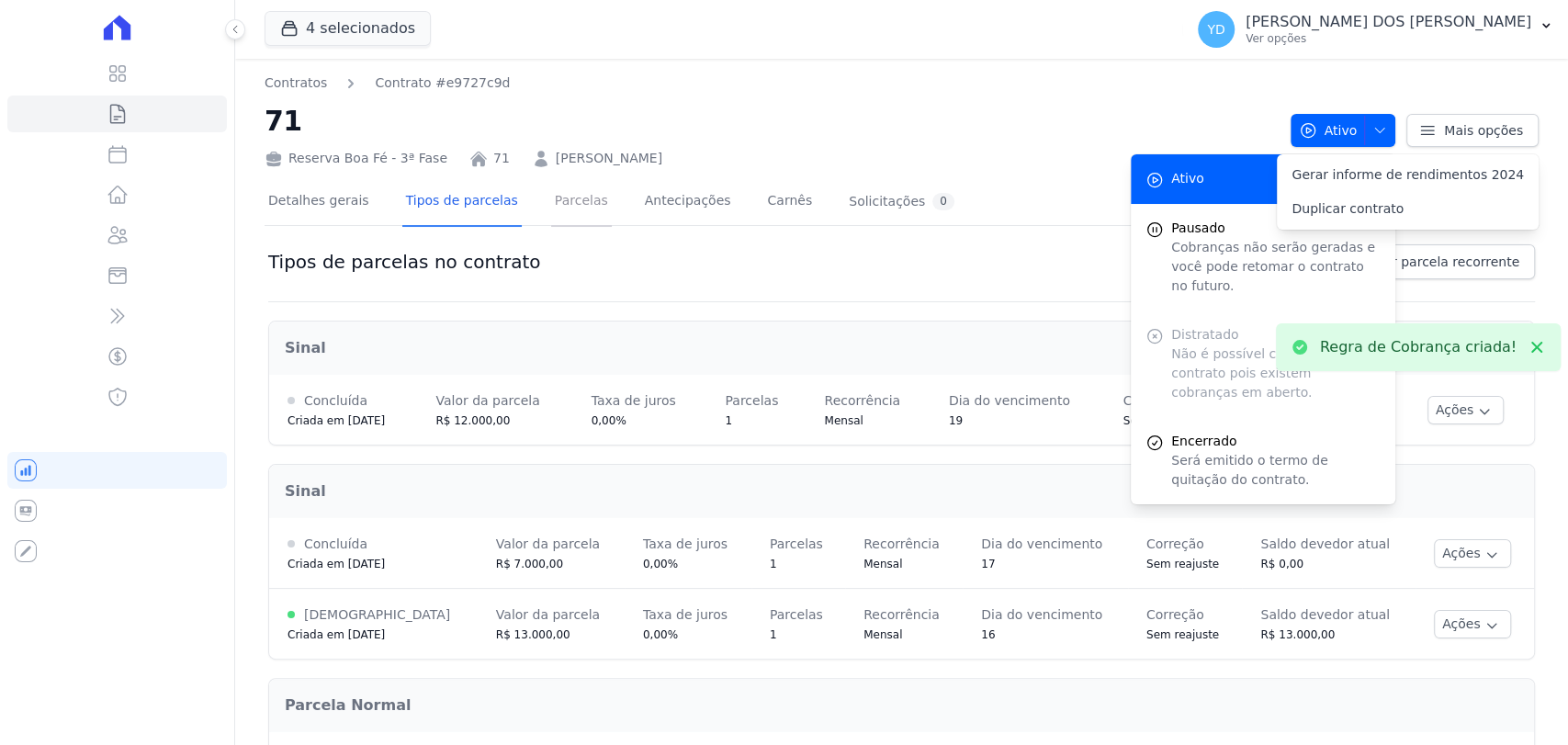
click at [581, 216] on link "Parcelas" at bounding box center [582, 203] width 61 height 49
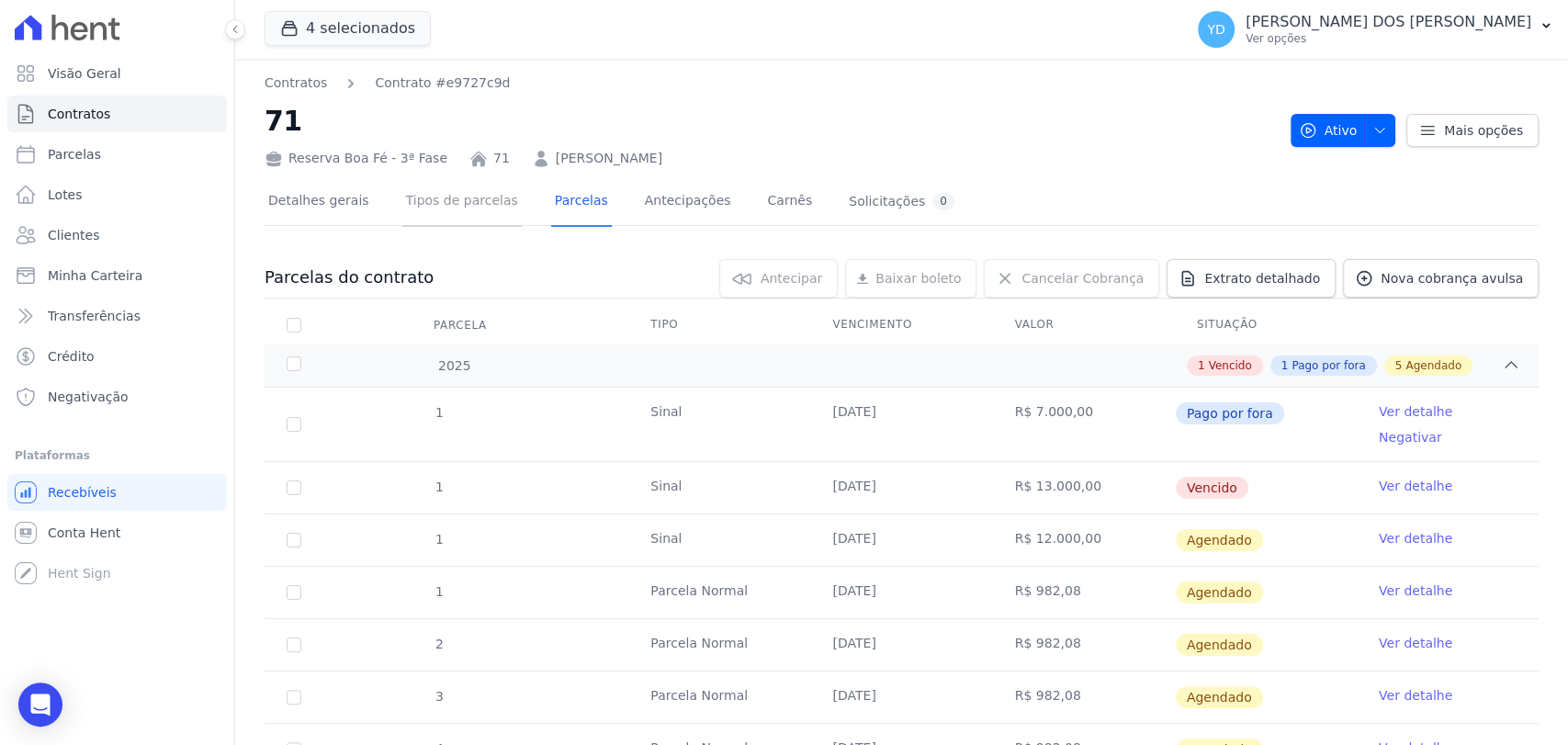
click at [428, 210] on link "Tipos de parcelas" at bounding box center [462, 203] width 119 height 49
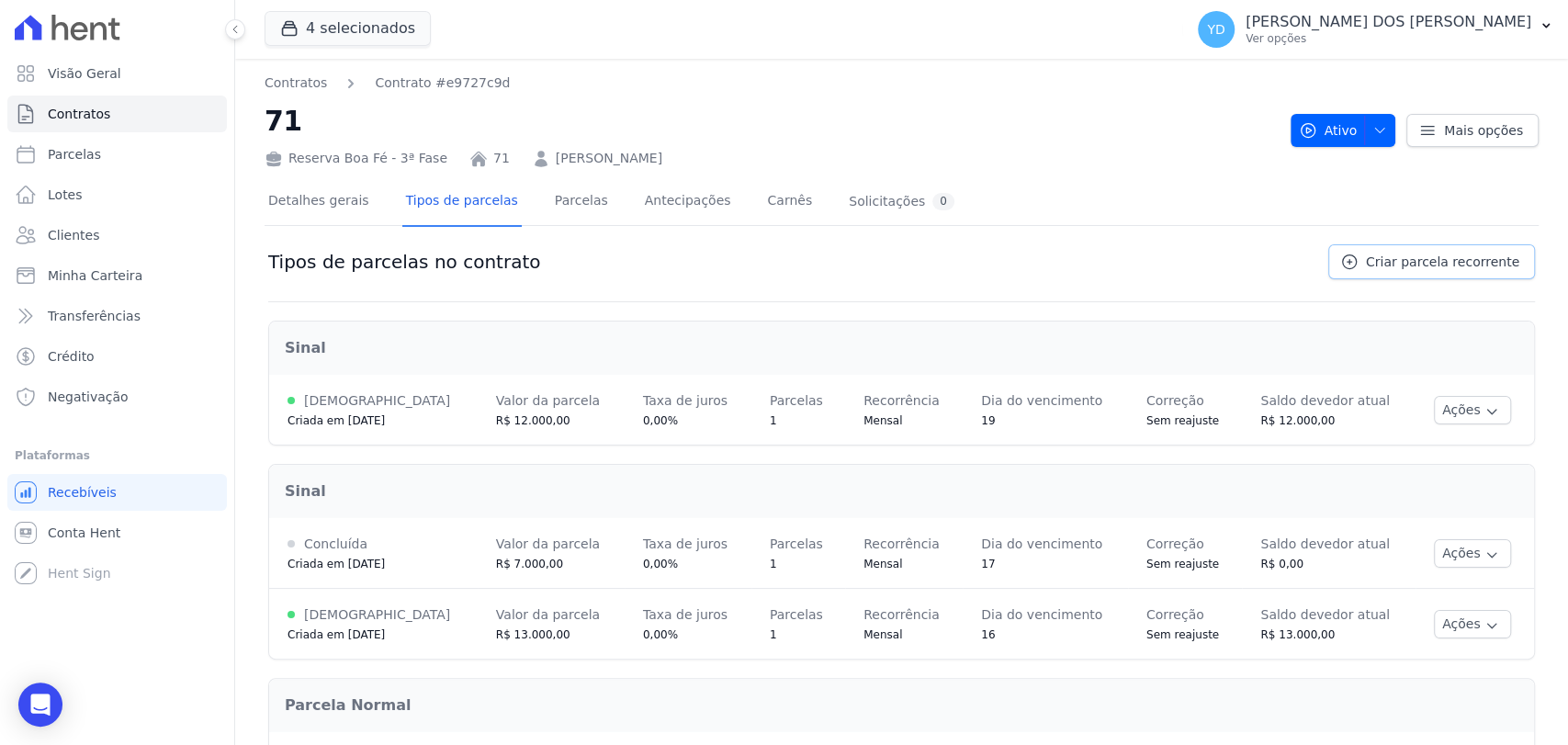
click at [1396, 269] on span "Criar parcela recorrente" at bounding box center [1443, 261] width 154 height 19
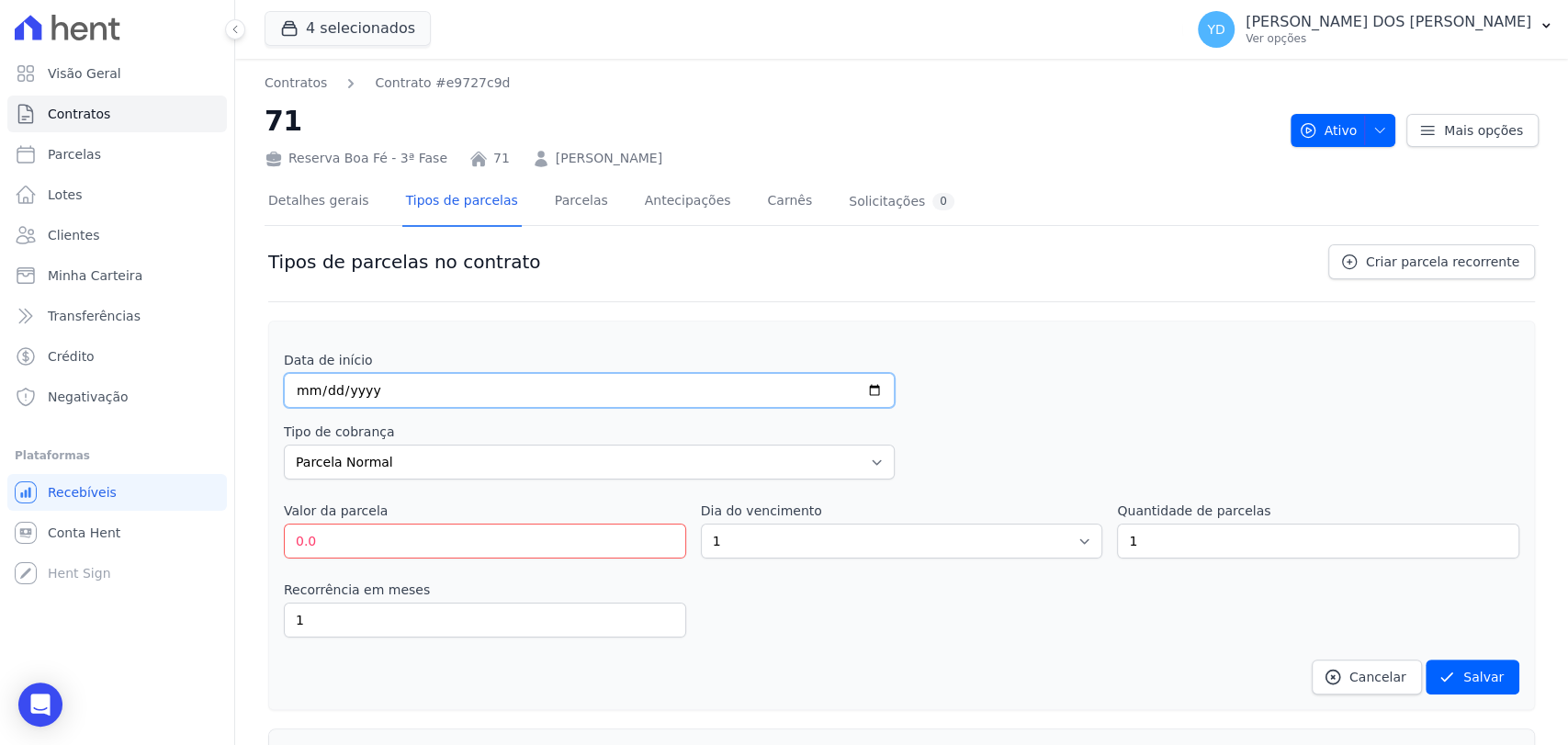
click at [647, 379] on input "date" at bounding box center [590, 391] width 611 height 35
type input "[DATE]"
click at [723, 538] on select "1 2 3 4 5 6 7 8 9 10 11 12 13 14 15 16 17 18 19 20 21 22 23 24 25 26 27 28 29 3…" at bounding box center [902, 541] width 403 height 35
select select "3"
click at [701, 524] on select "1 2 3 4 5 6 7 8 9 10 11 12 13 14 15 16 17 18 19 20 21 22 23 24 25 26 27 28 29 3…" at bounding box center [902, 541] width 403 height 35
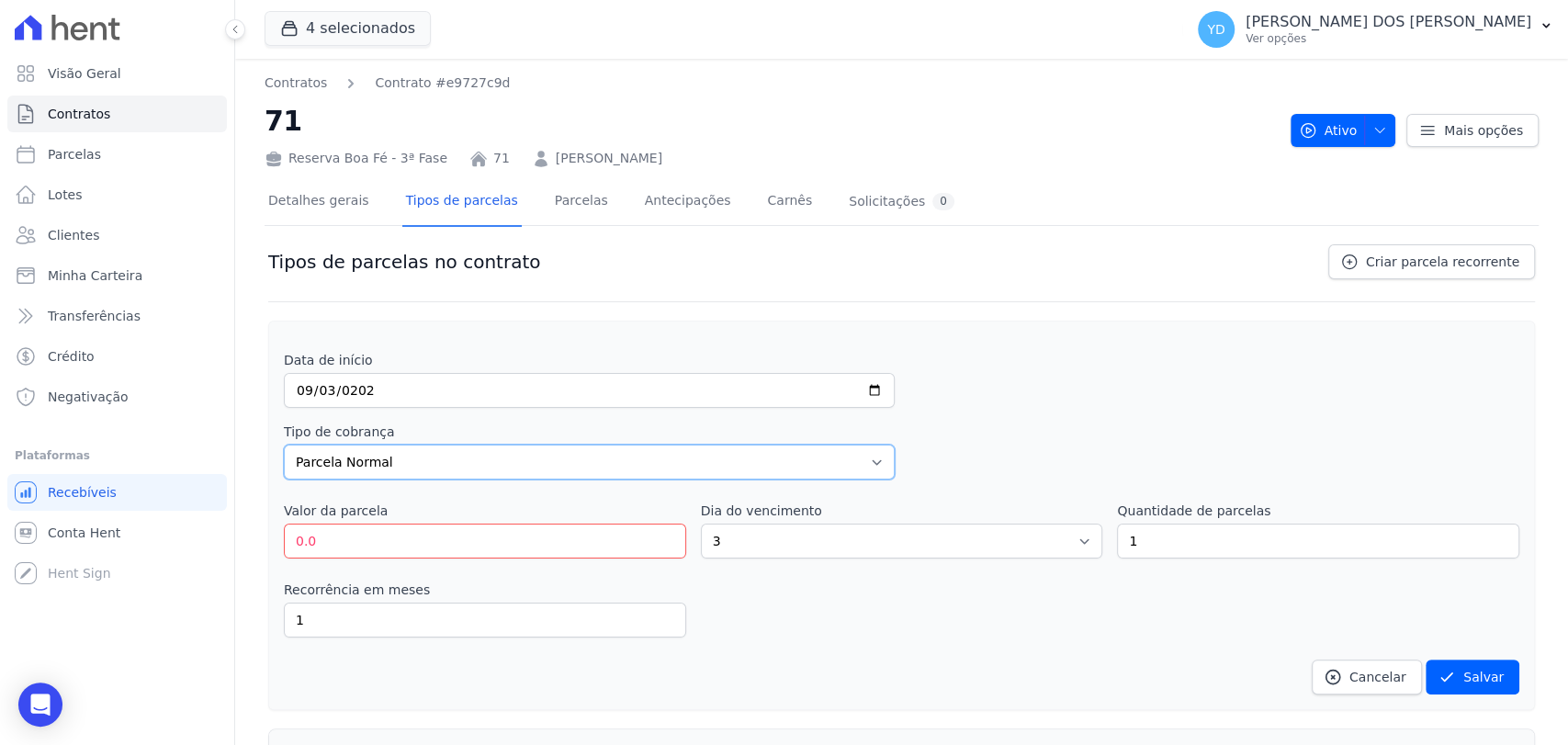
drag, startPoint x: 484, startPoint y: 470, endPoint x: 481, endPoint y: 447, distance: 23.2
click at [484, 470] on select "Parcela Normal Entrada Sinal Intercalada Chaves Pré-chaves Pós-chaves Impostos …" at bounding box center [590, 462] width 611 height 35
select select "deposit"
click at [284, 444] on select "Parcela Normal Entrada Sinal Intercalada Chaves Pré-chaves Pós-chaves Impostos …" at bounding box center [590, 462] width 611 height 35
click at [390, 531] on input "0.0" at bounding box center [485, 541] width 403 height 35
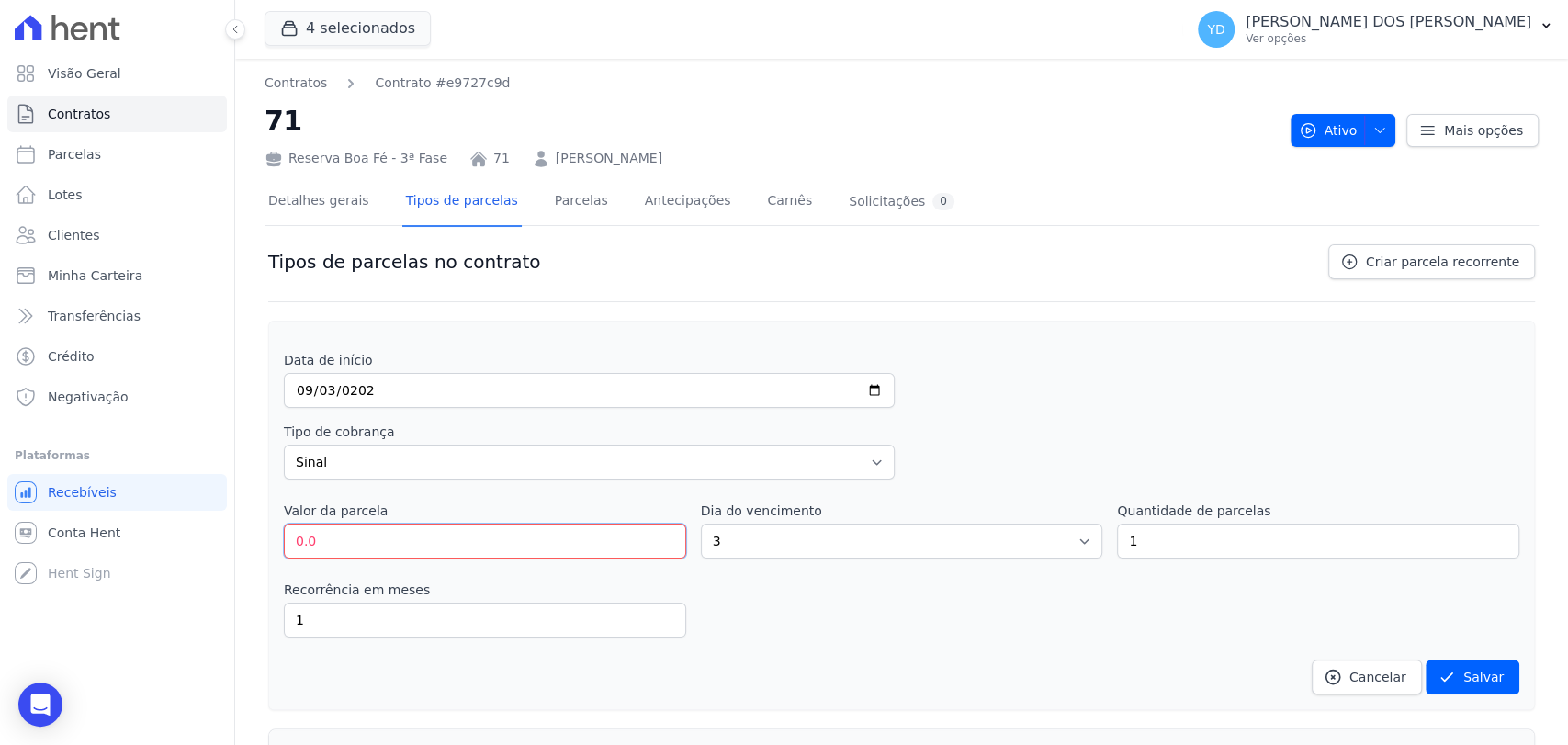
click at [390, 531] on input "0.0" at bounding box center [485, 541] width 403 height 35
type input "1000.00"
click at [1492, 664] on button "Salvar" at bounding box center [1472, 676] width 94 height 35
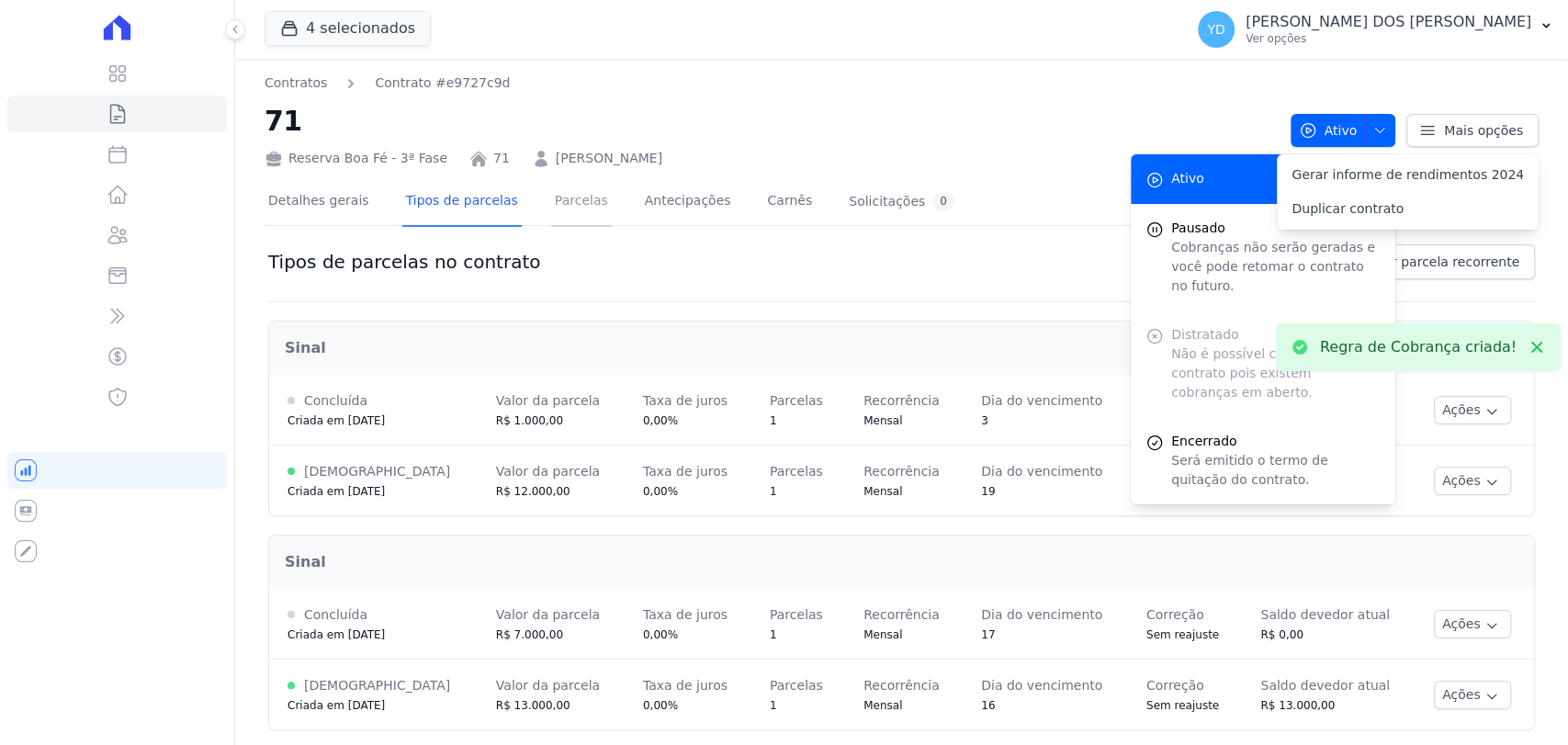
click at [554, 210] on link "Parcelas" at bounding box center [582, 203] width 61 height 49
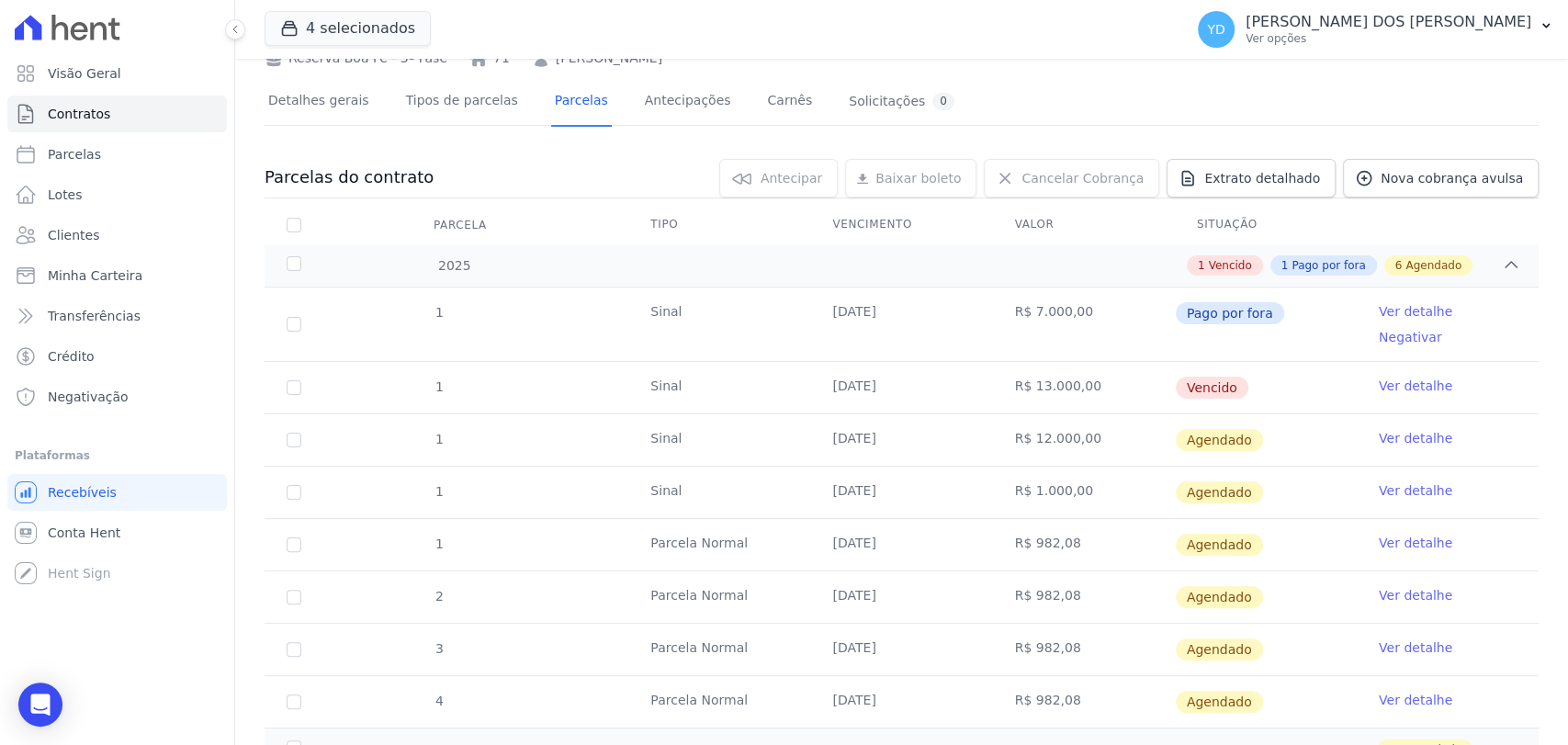
scroll to position [102, 0]
drag, startPoint x: 1382, startPoint y: 427, endPoint x: 1376, endPoint y: 414, distance: 14.3
click at [1383, 427] on link "Ver detalhe" at bounding box center [1415, 436] width 73 height 19
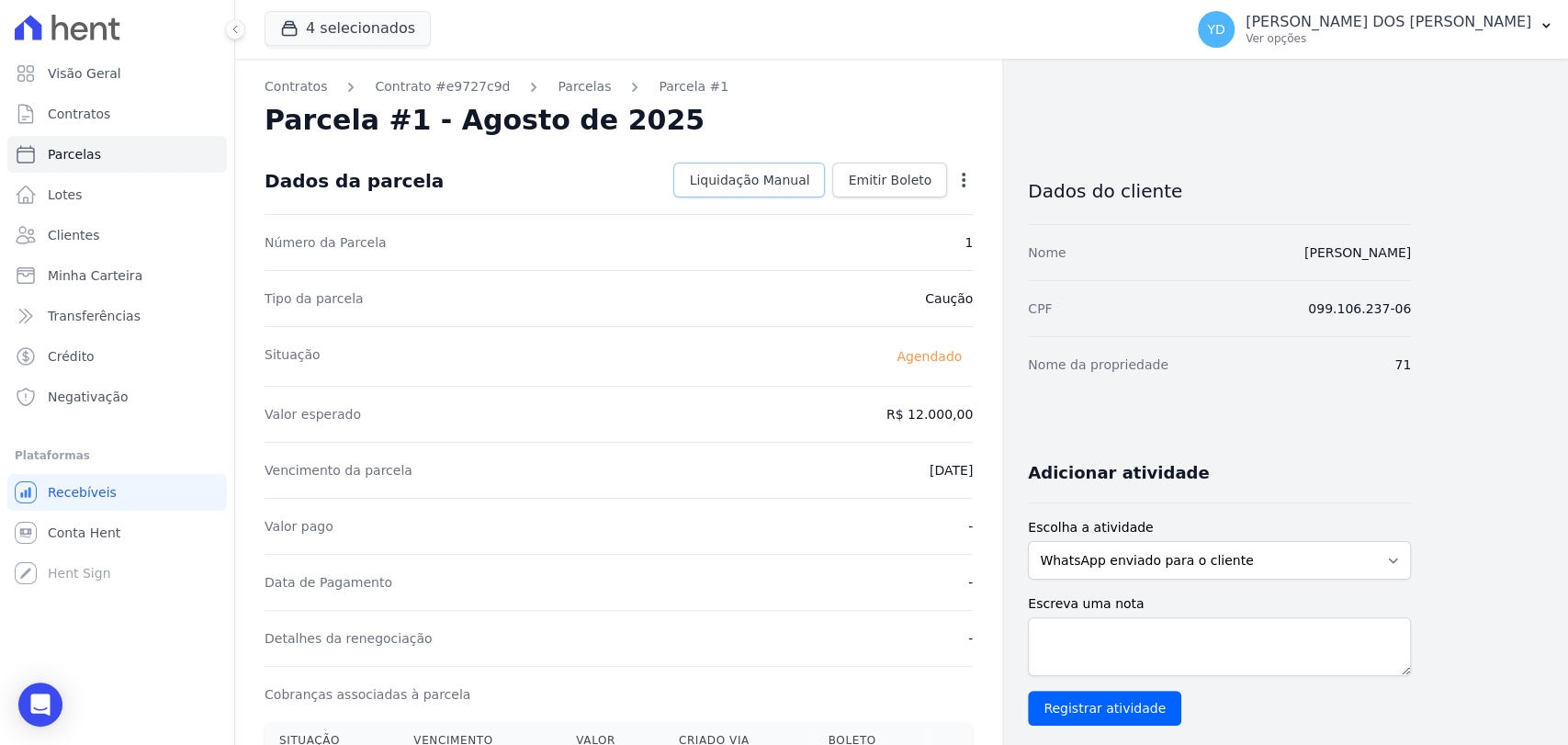
click at [749, 192] on link "Liquidação Manual" at bounding box center [748, 180] width 152 height 35
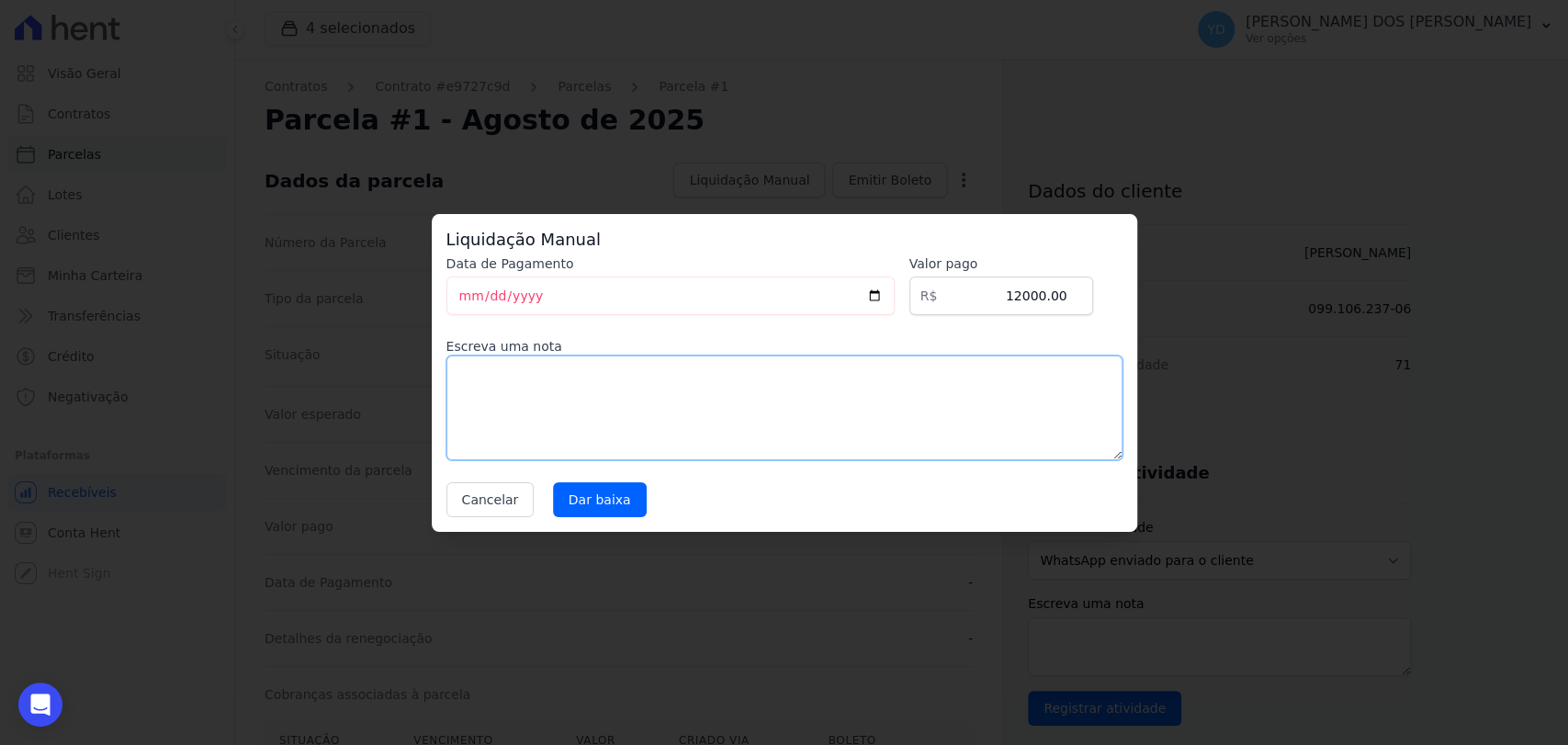
click at [696, 443] on textarea at bounding box center [784, 407] width 676 height 105
type textarea "Pagamento da entrada via PIX"
click at [470, 294] on input "[DATE]" at bounding box center [671, 295] width 449 height 38
type input "[DATE]"
click at [598, 509] on input "Dar baixa" at bounding box center [600, 499] width 94 height 35
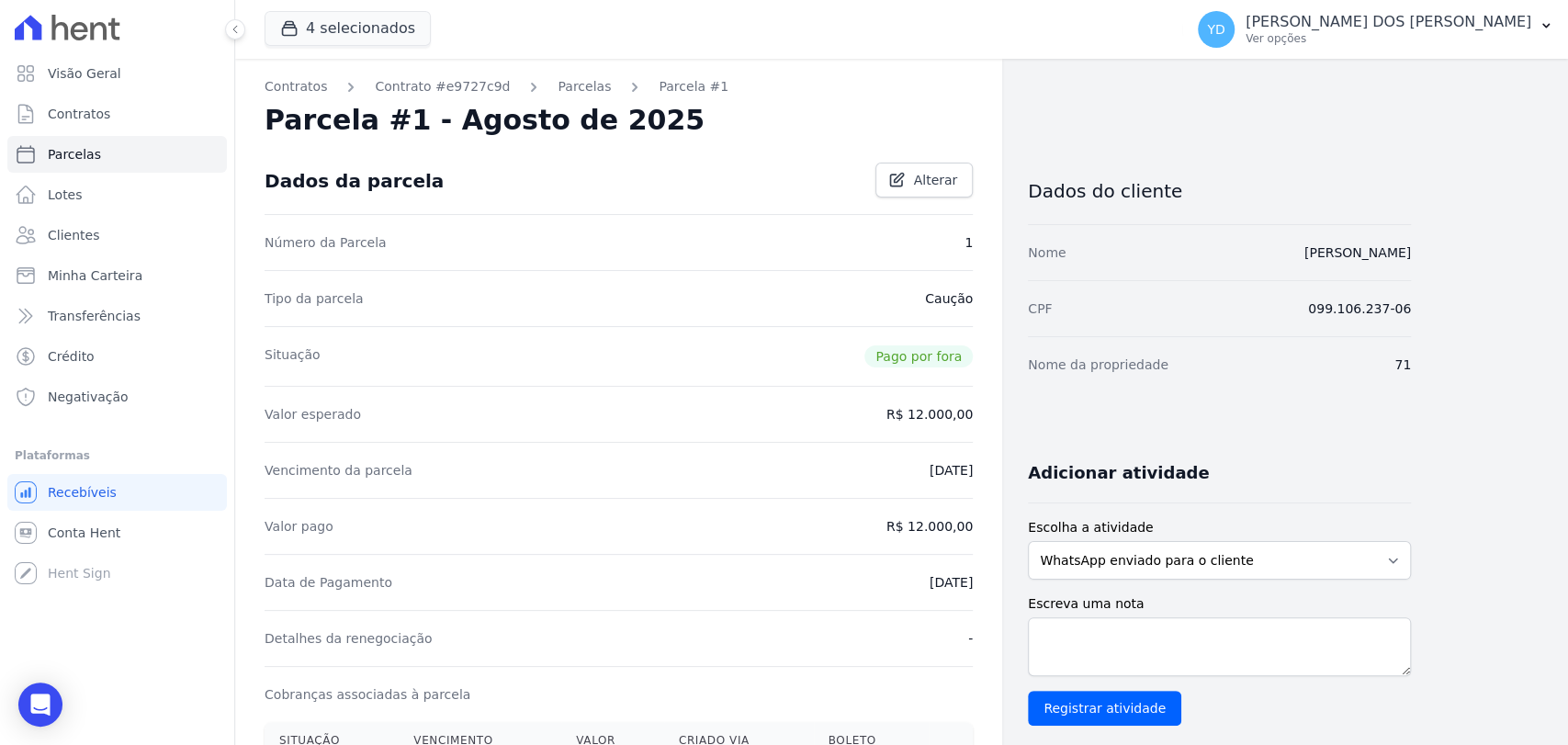
click at [566, 75] on div "Contratos Contrato #e9727c9d [GEOGRAPHIC_DATA] Parcela #1 Parcela #1 - Agosto d…" at bounding box center [618, 649] width 767 height 1181
click at [571, 82] on link "Parcelas" at bounding box center [584, 87] width 53 height 20
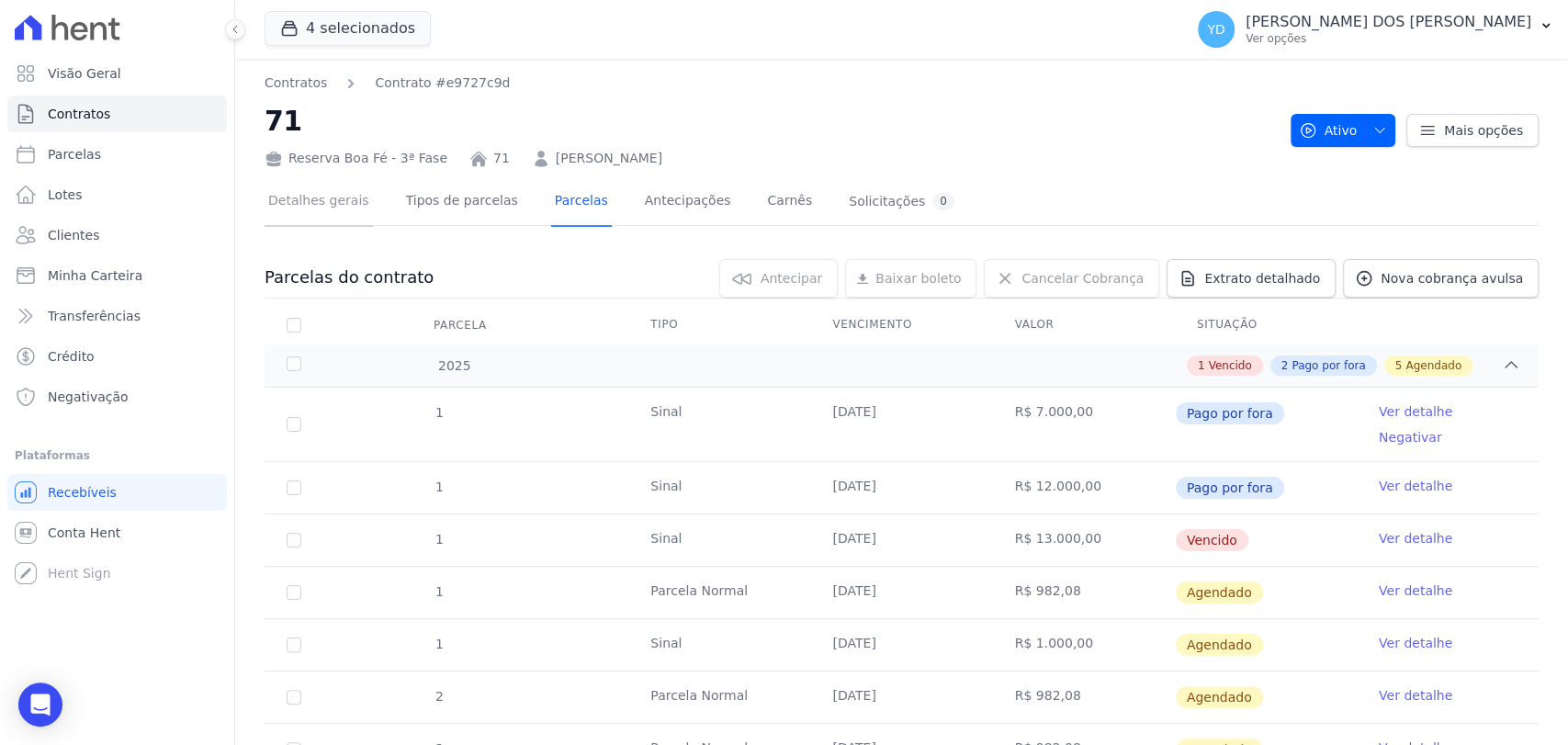
click at [340, 203] on link "Detalhes gerais" at bounding box center [318, 203] width 109 height 49
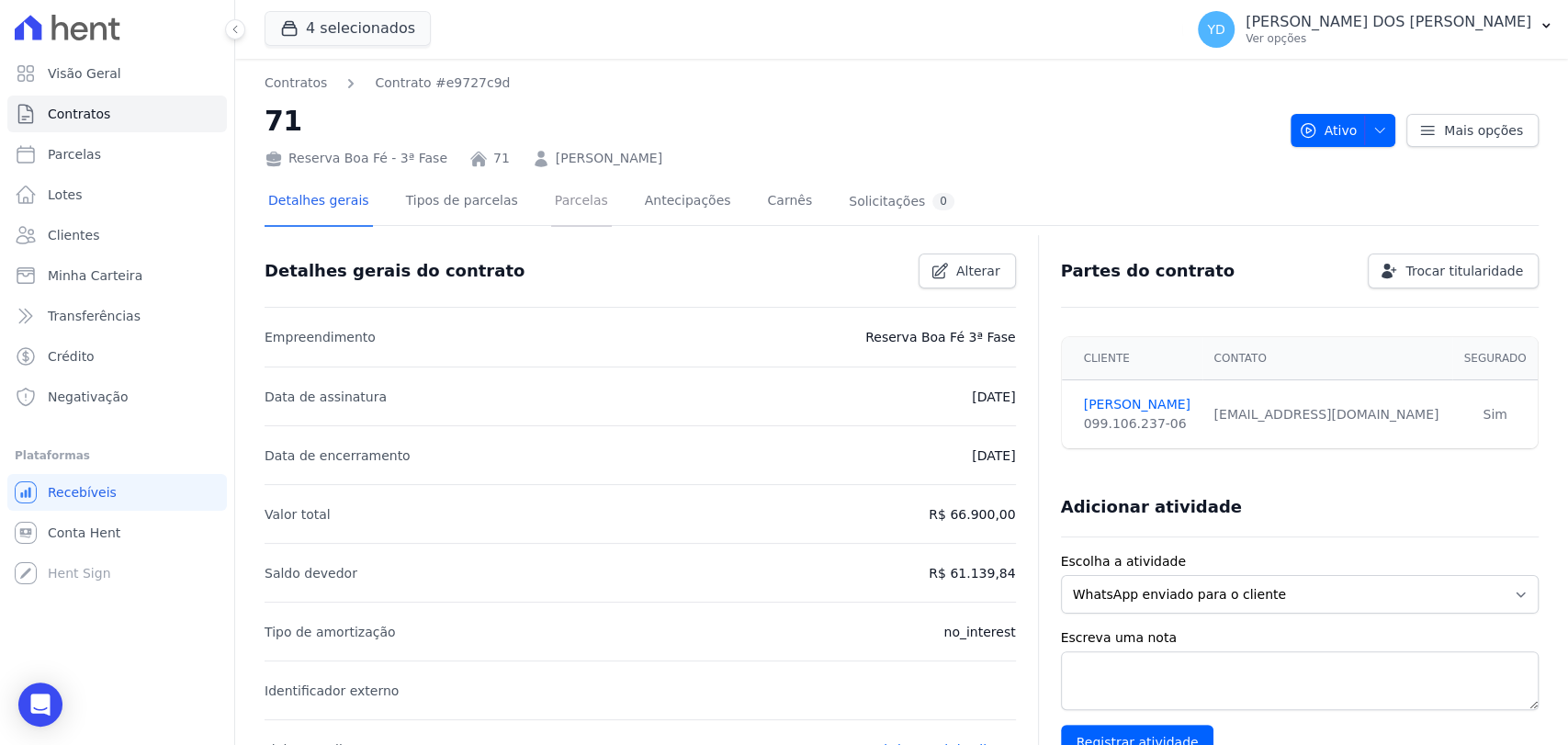
click at [551, 202] on link "Parcelas" at bounding box center [582, 203] width 61 height 49
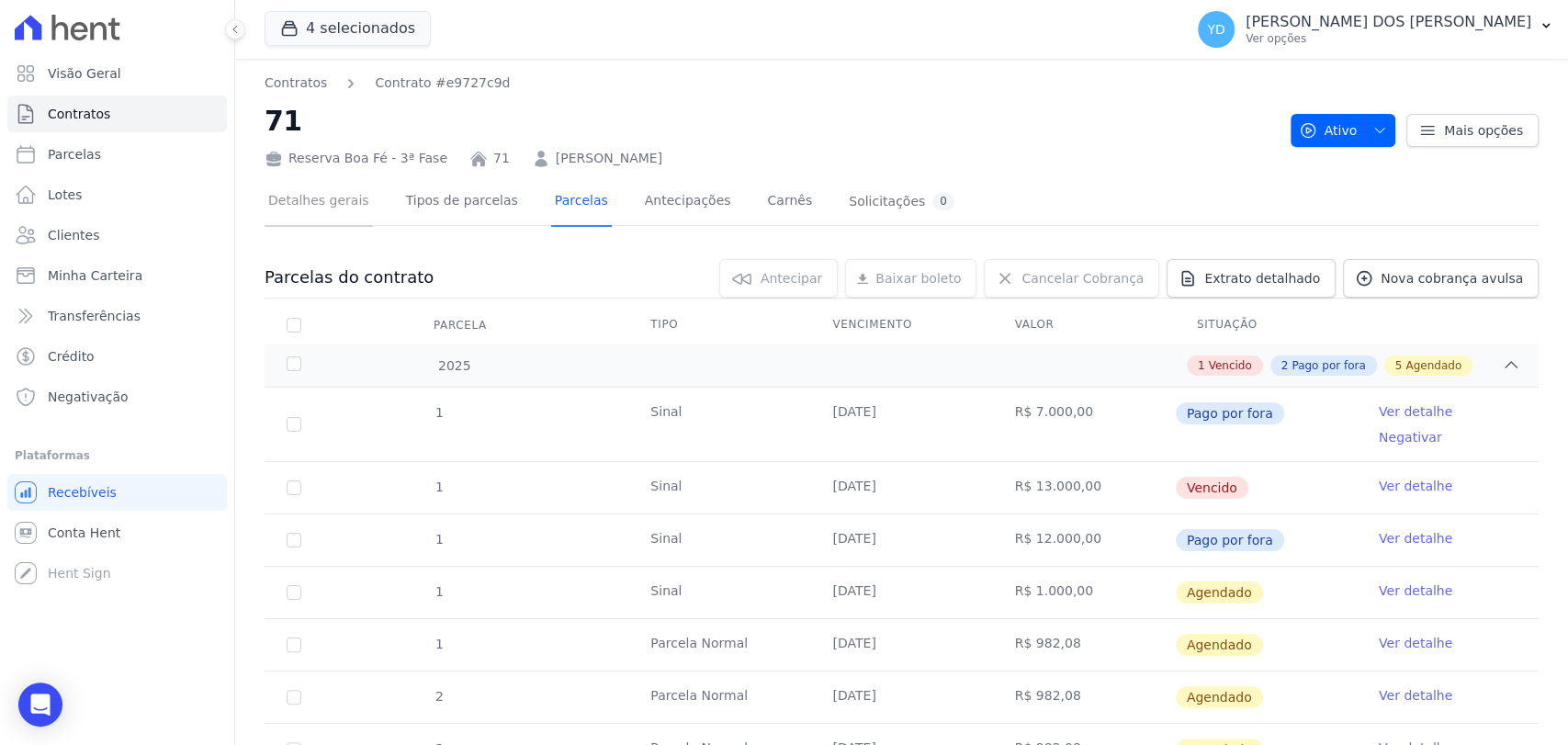
click at [310, 215] on link "Detalhes gerais" at bounding box center [318, 203] width 109 height 49
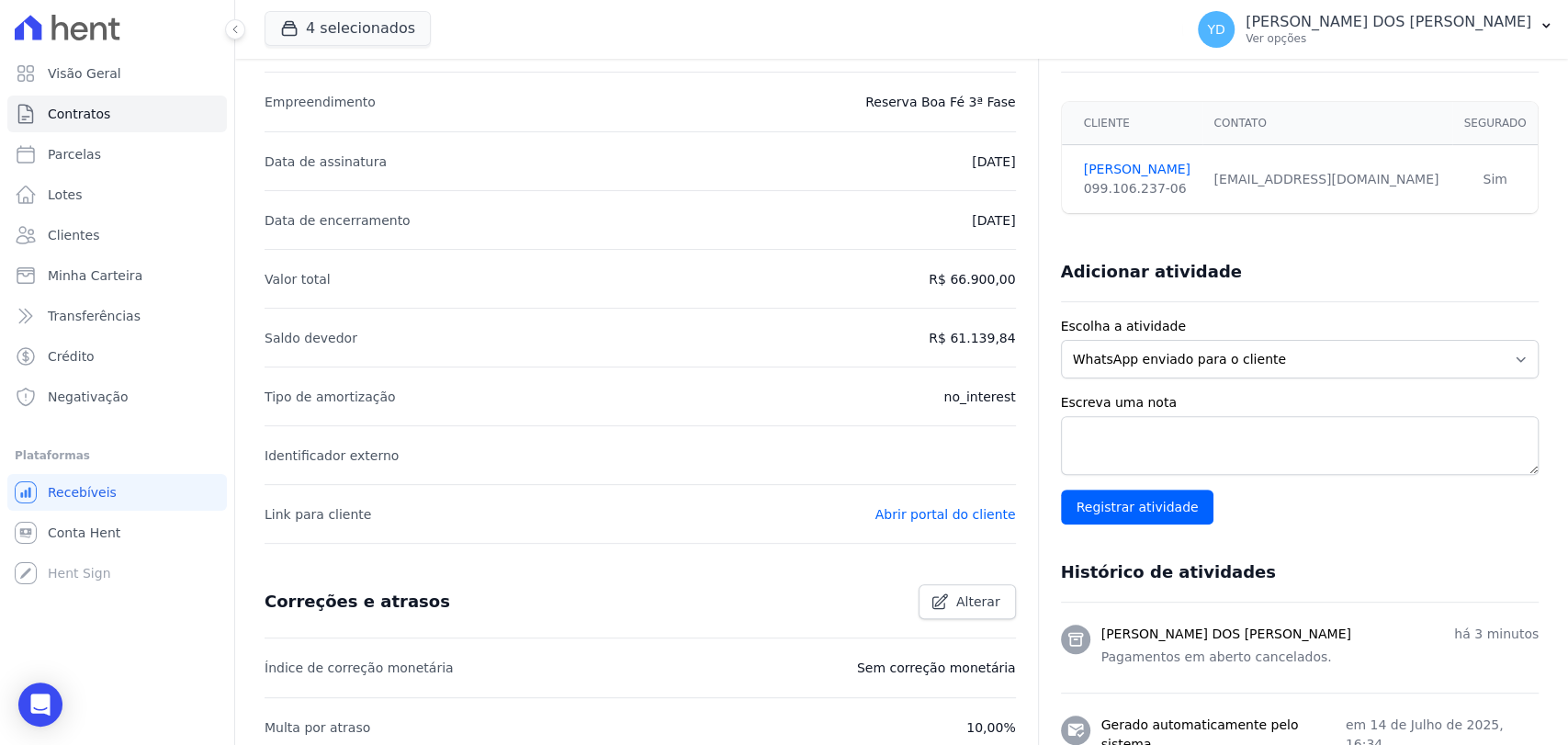
scroll to position [670, 0]
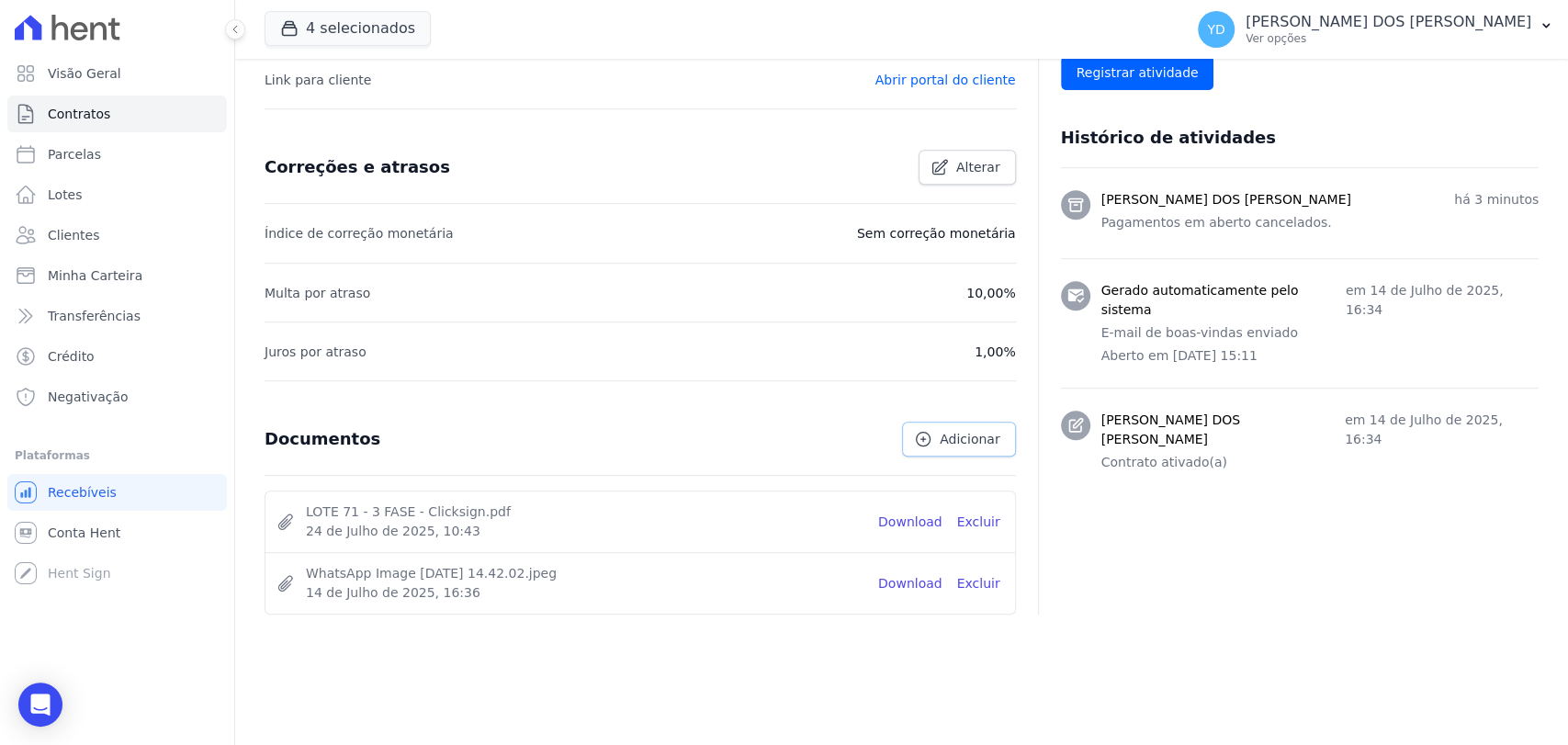
click at [930, 440] on link "Adicionar" at bounding box center [958, 439] width 113 height 35
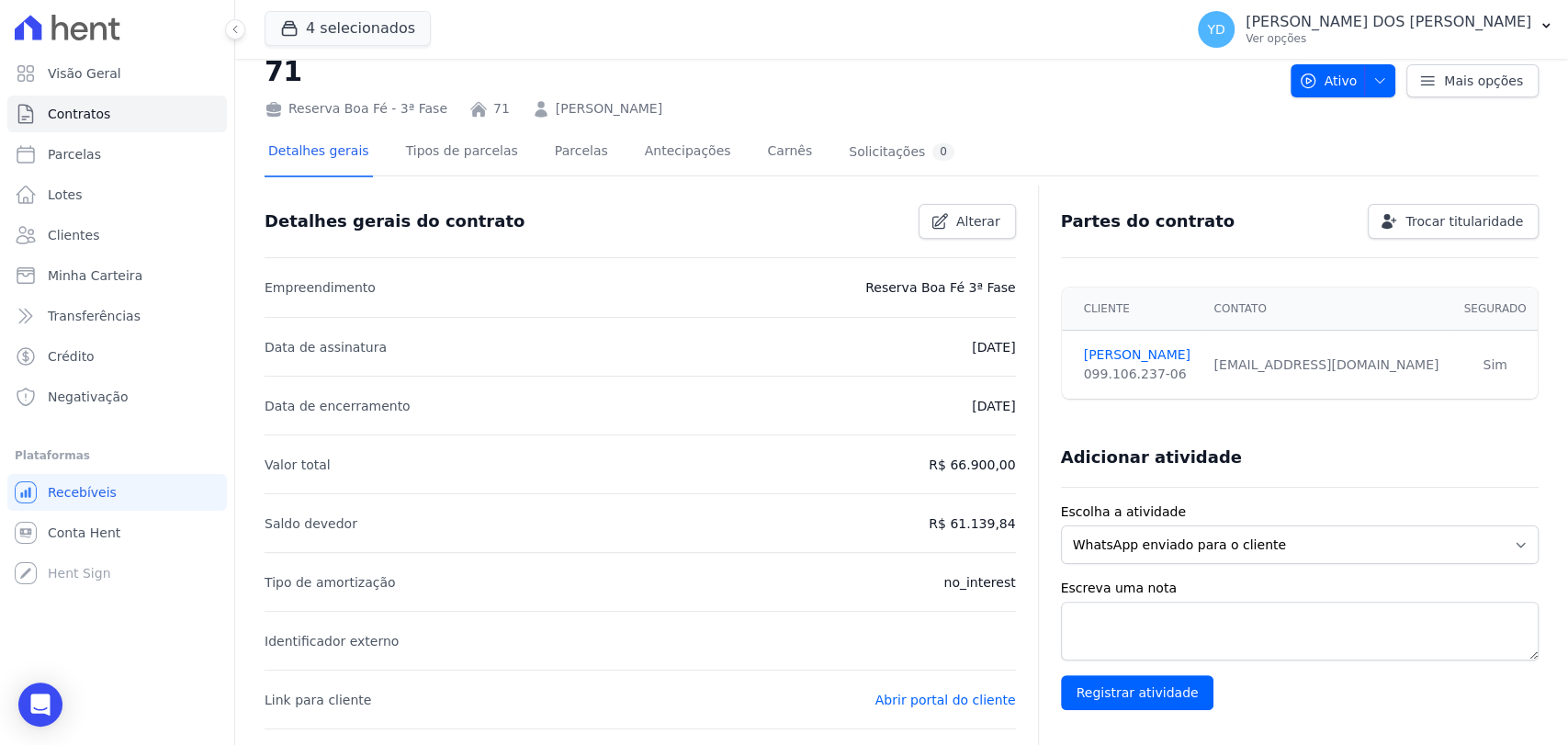
scroll to position [0, 0]
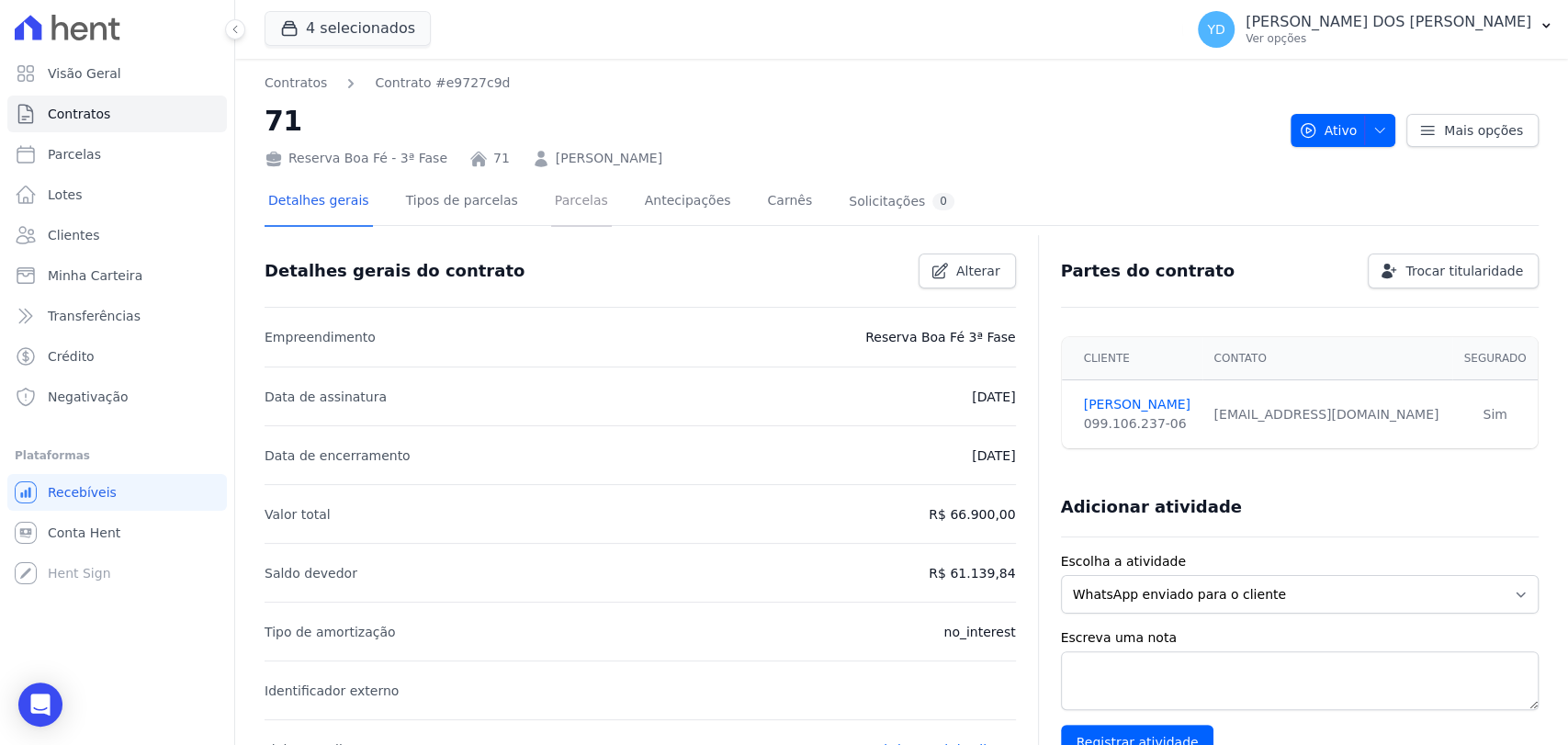
click at [558, 214] on link "Parcelas" at bounding box center [582, 203] width 61 height 49
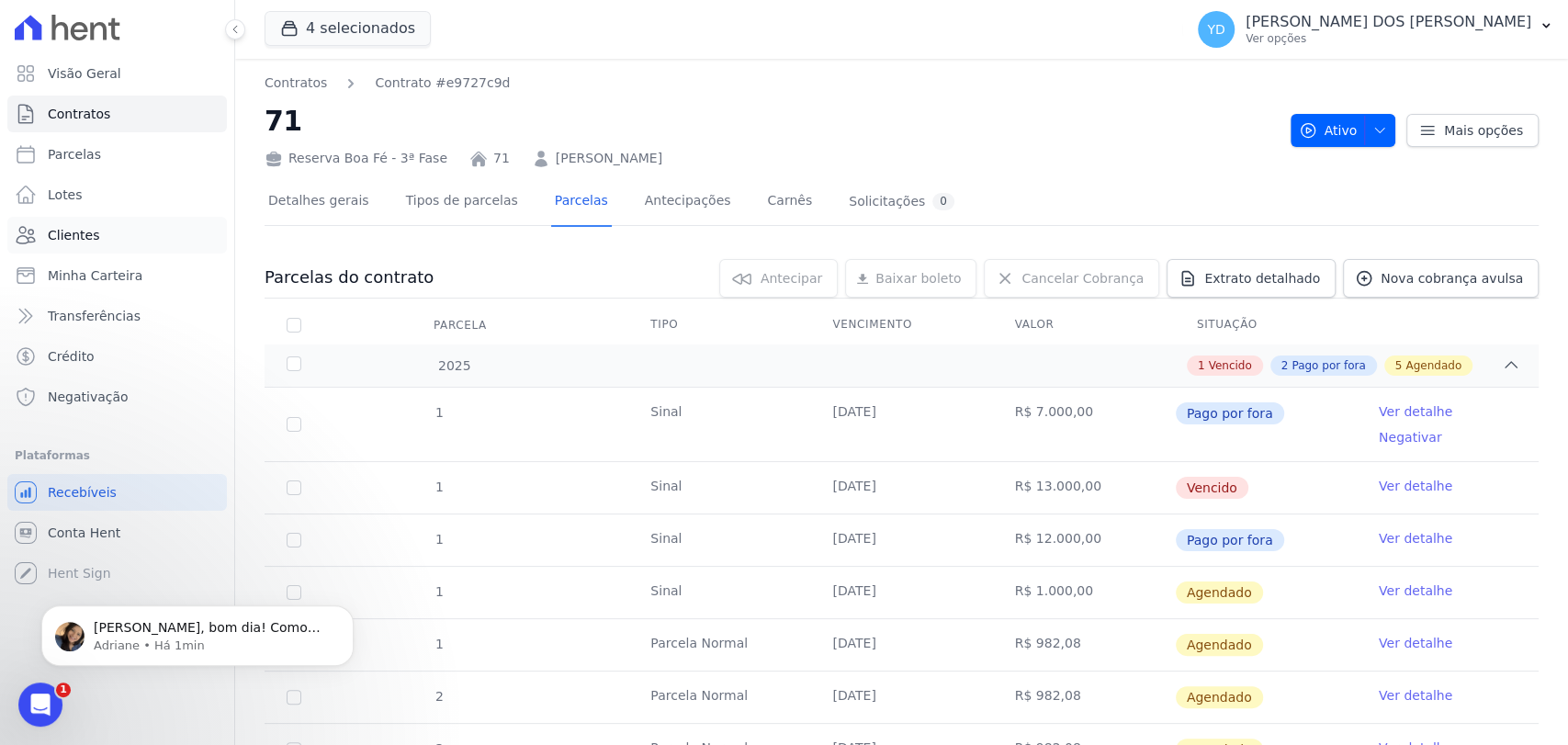
click at [111, 224] on link "Clientes" at bounding box center [118, 235] width 219 height 37
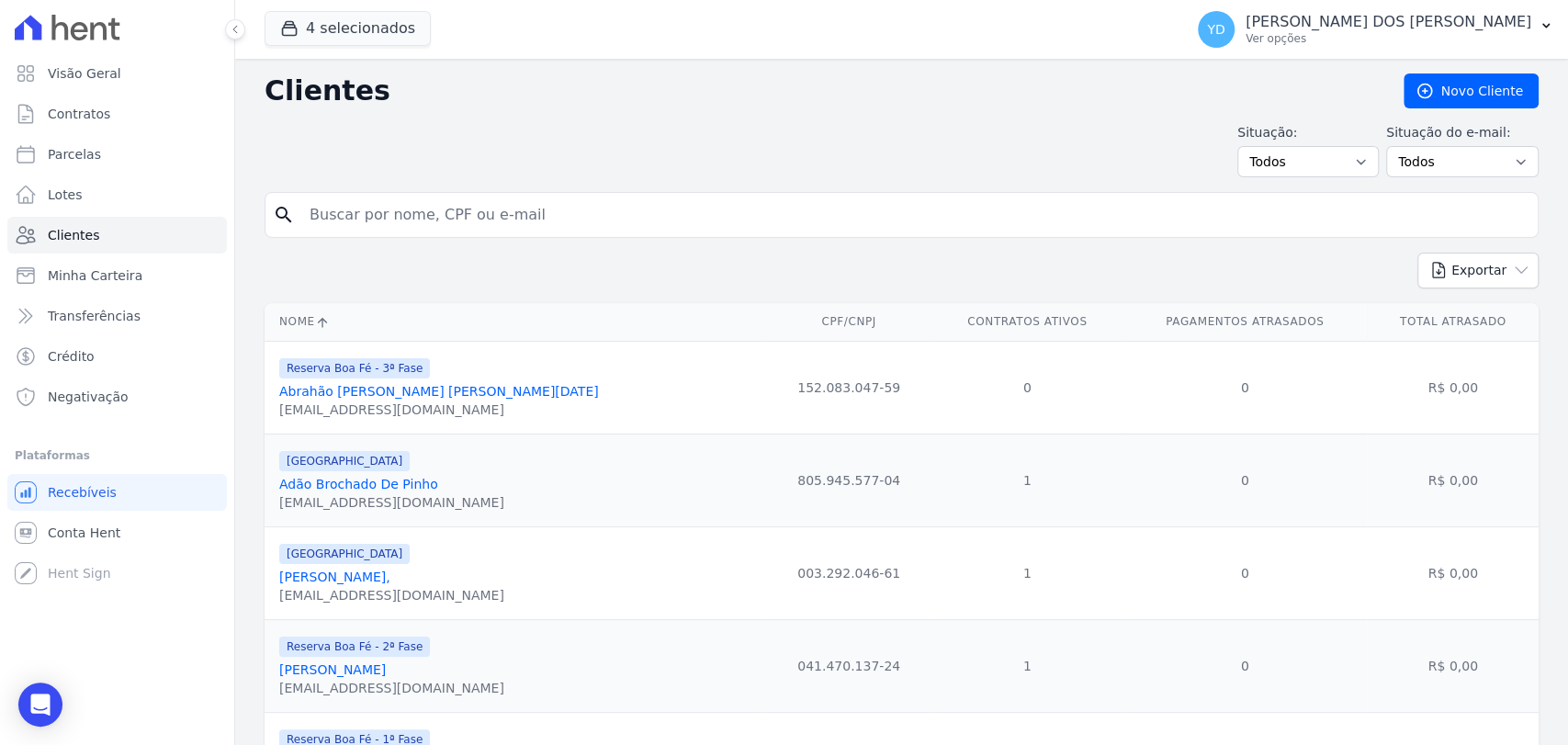
click at [427, 214] on input "search" at bounding box center [915, 215] width 1232 height 37
type input "[PERSON_NAME]"
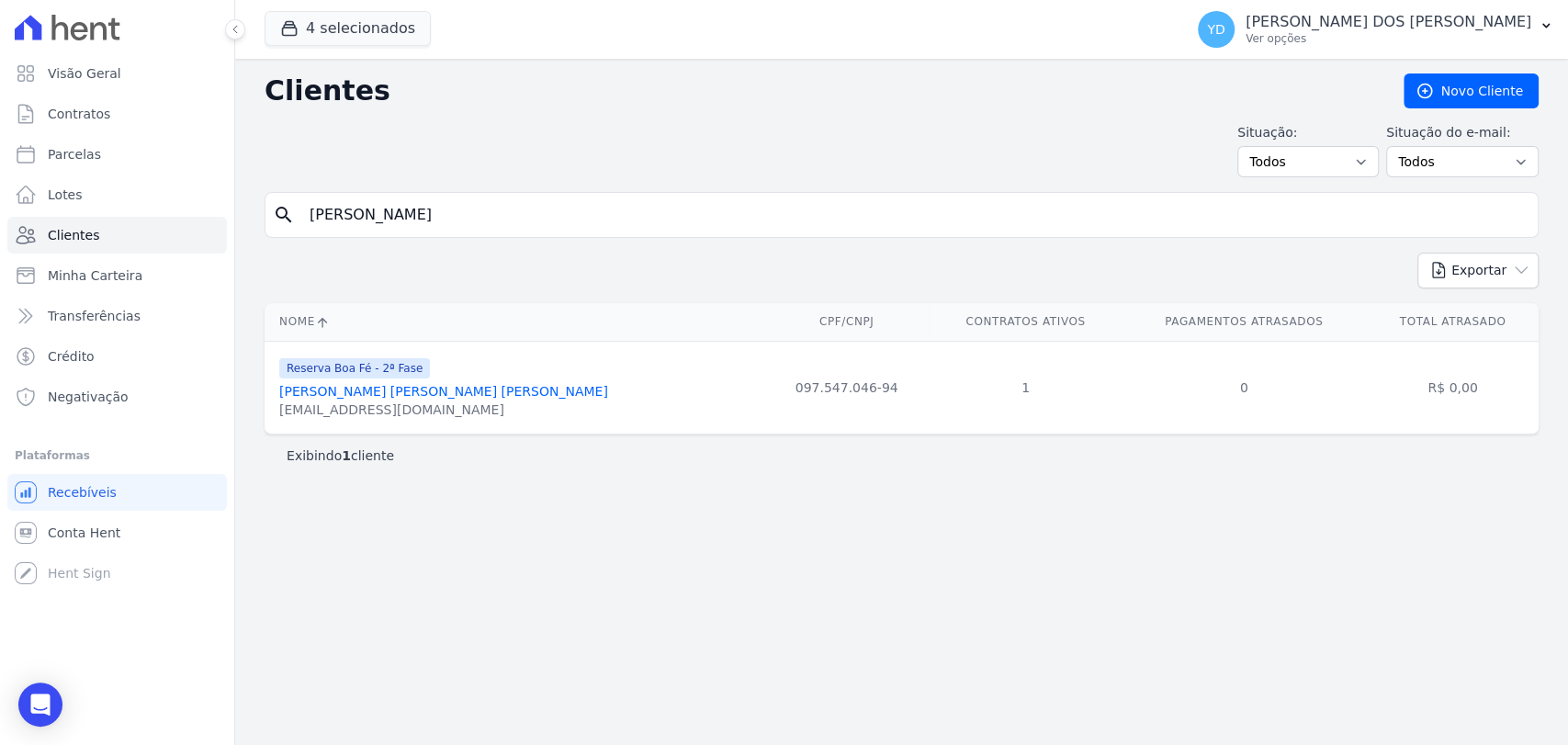
click at [422, 398] on link "[PERSON_NAME] [PERSON_NAME] [PERSON_NAME]" at bounding box center [444, 391] width 329 height 15
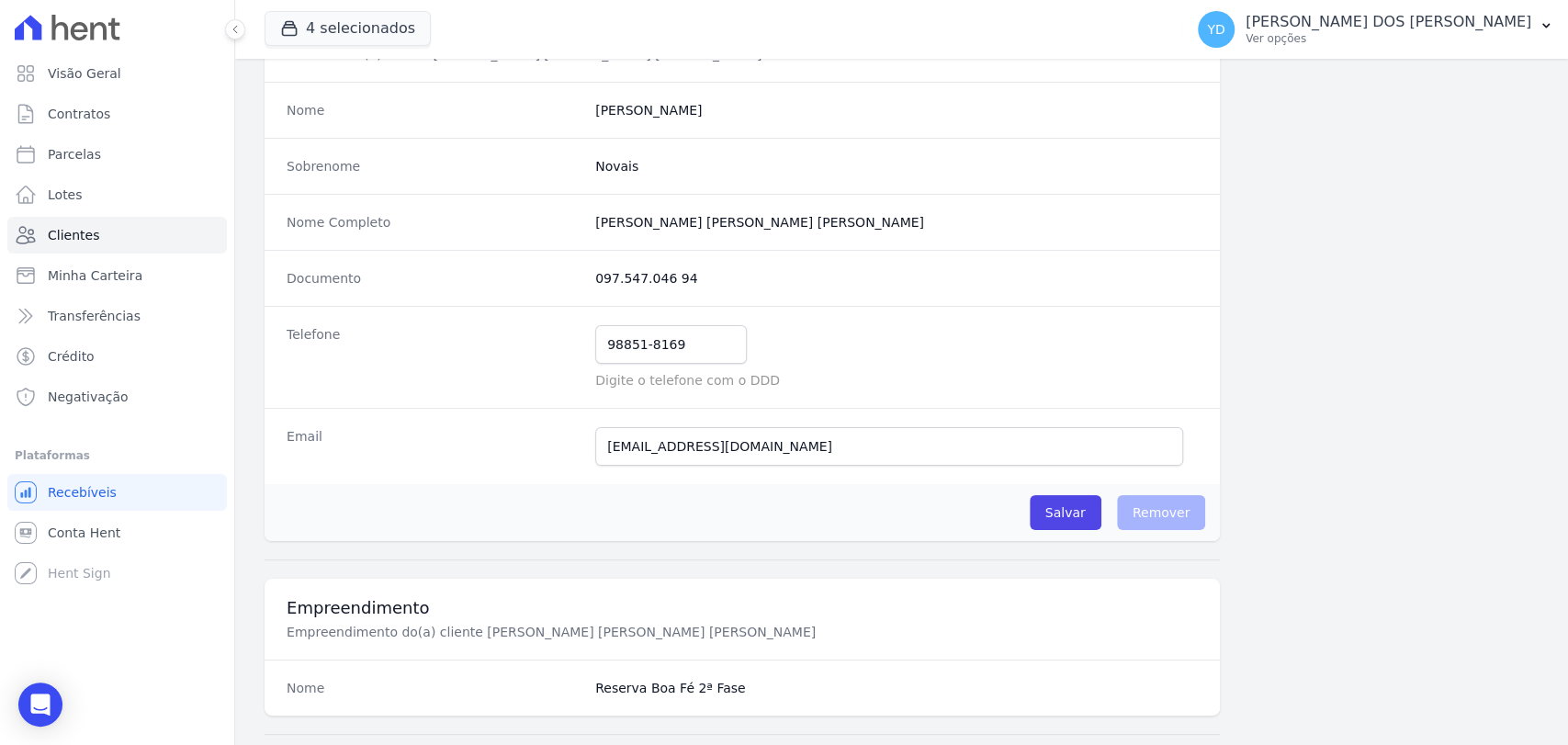
scroll to position [155, 0]
click at [731, 462] on input "[EMAIL_ADDRESS][DOMAIN_NAME]" at bounding box center [889, 448] width 588 height 38
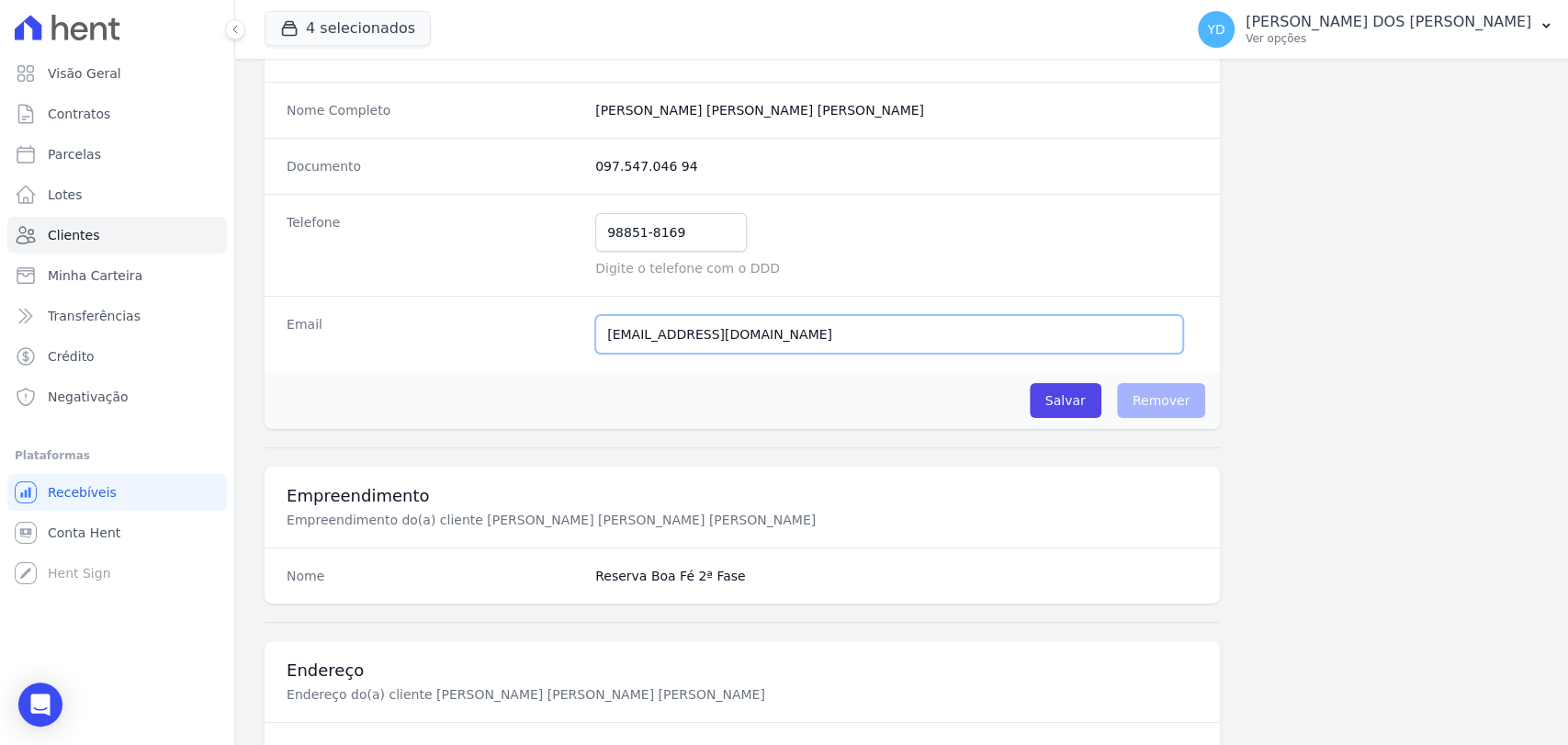
scroll to position [256, 0]
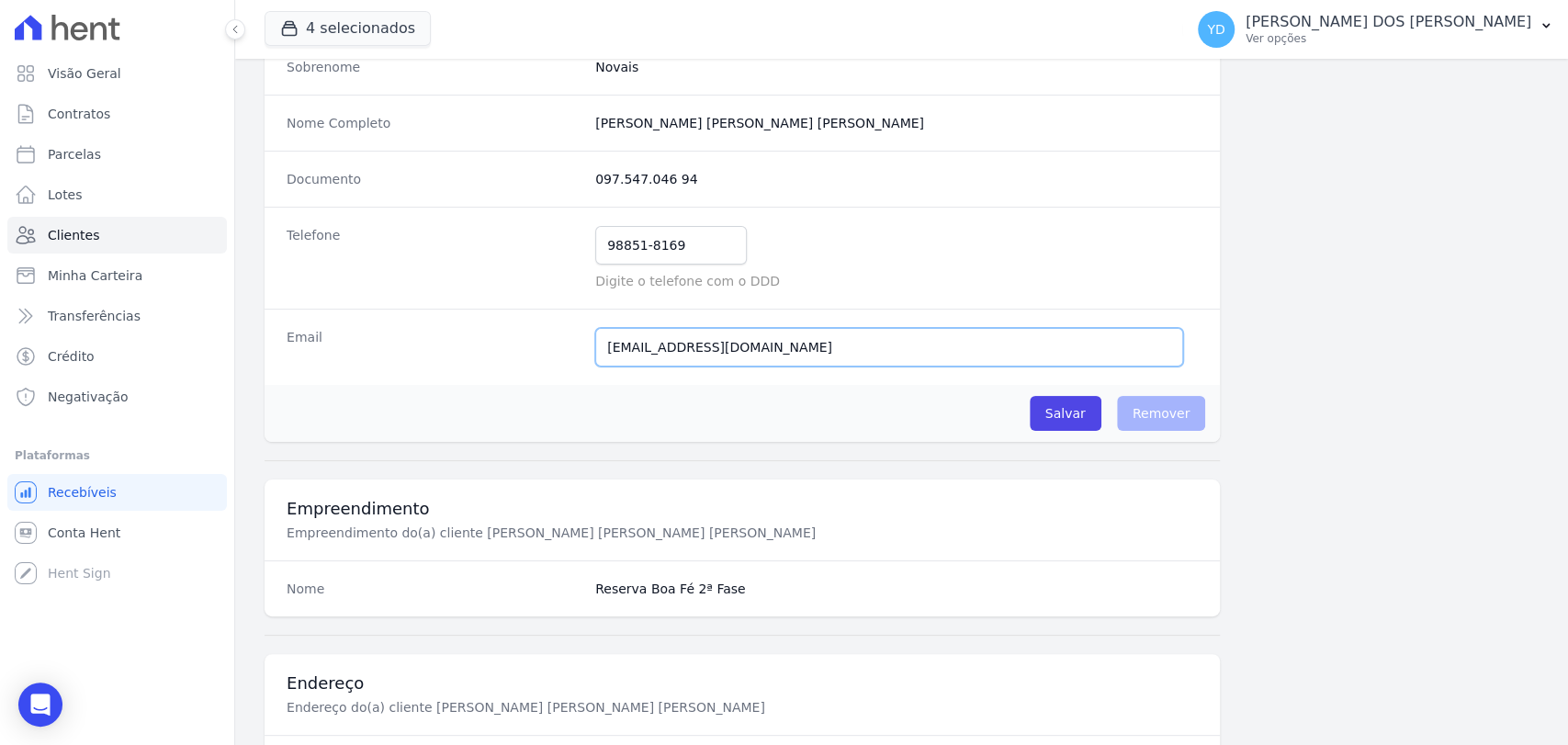
click at [728, 351] on input "[EMAIL_ADDRESS][DOMAIN_NAME]" at bounding box center [889, 347] width 588 height 38
paste input "[EMAIL_ADDRESS]"
type input "[EMAIL_ADDRESS][DOMAIN_NAME]"
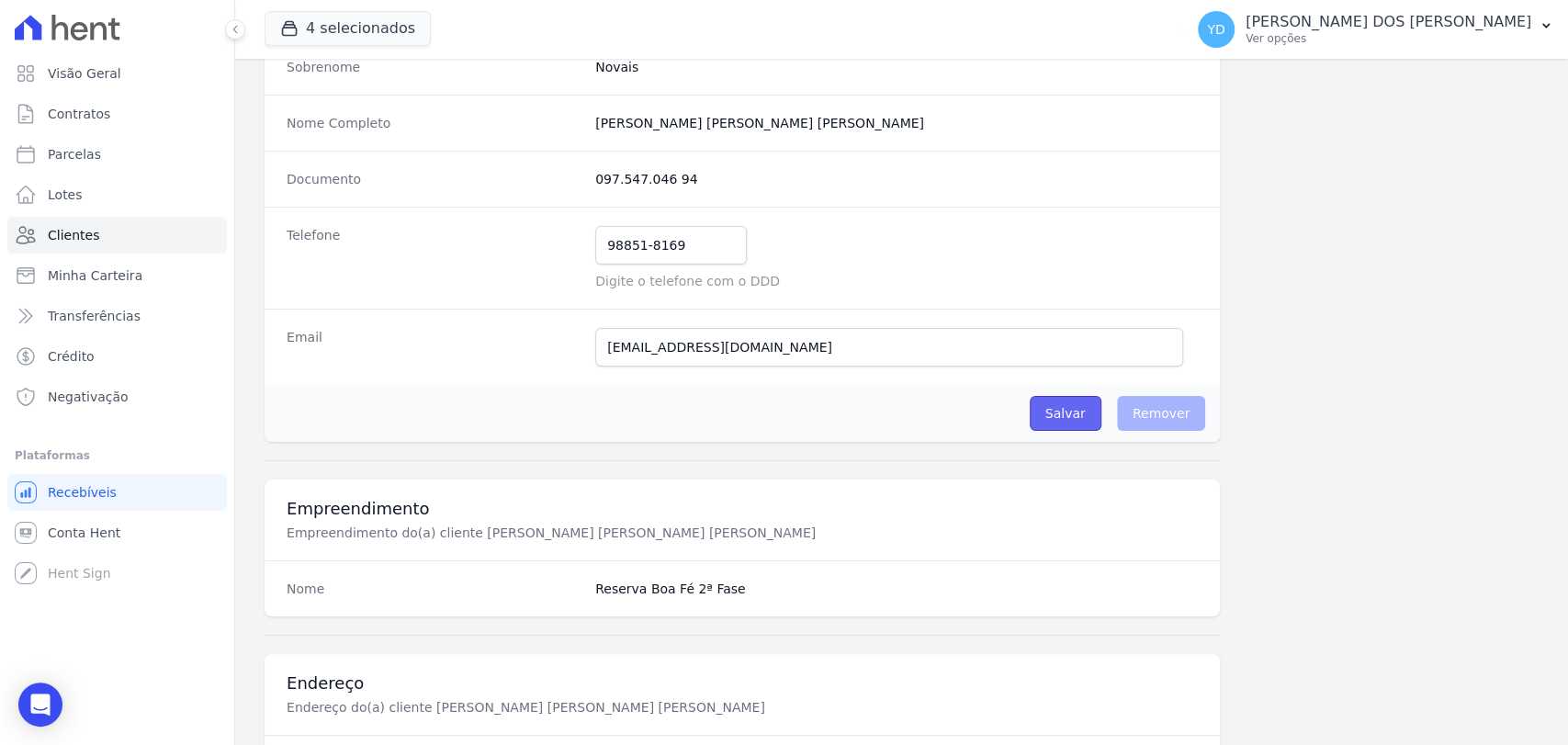
click at [1046, 415] on input "Salvar" at bounding box center [1065, 413] width 71 height 35
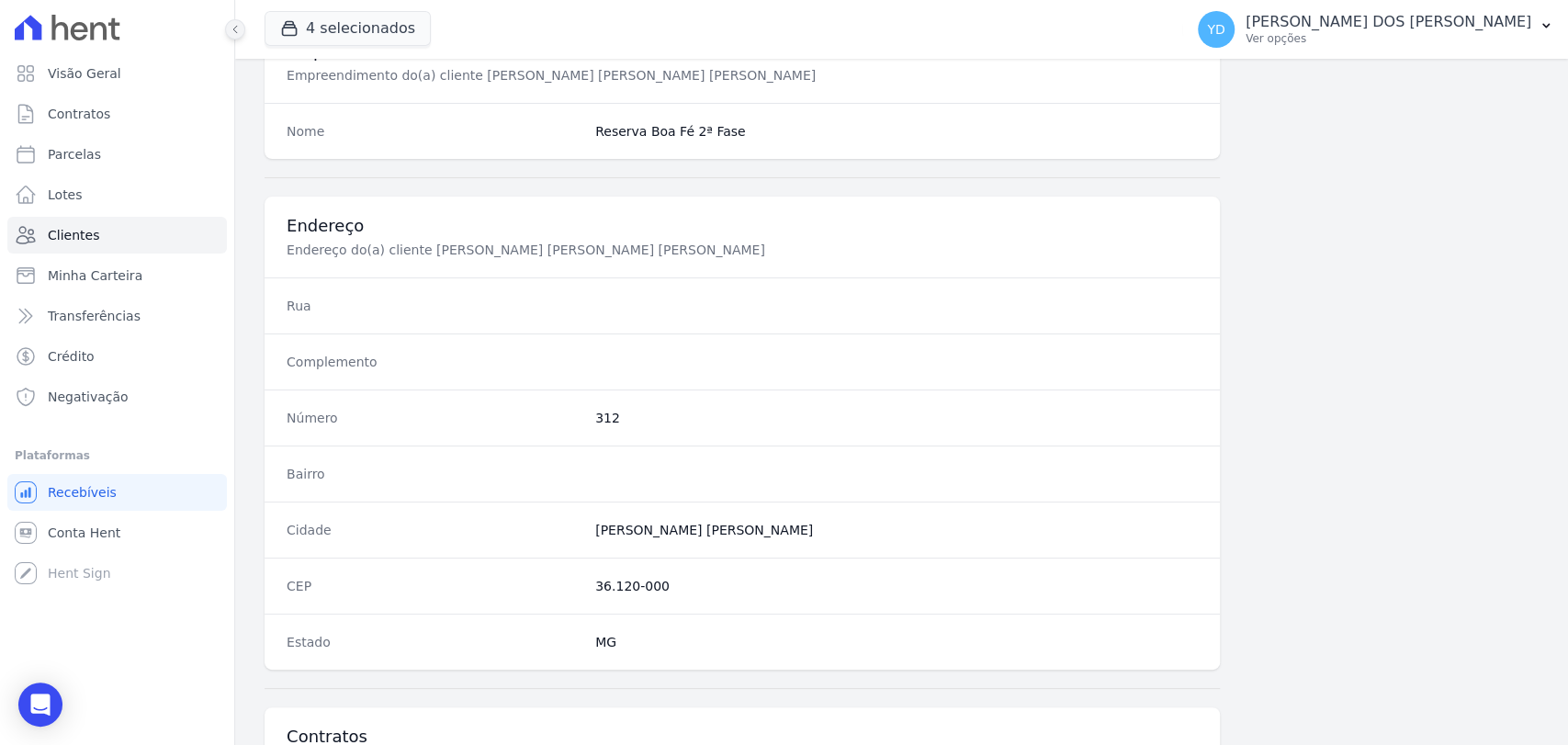
scroll to position [652, 0]
